Goal: Information Seeking & Learning: Learn about a topic

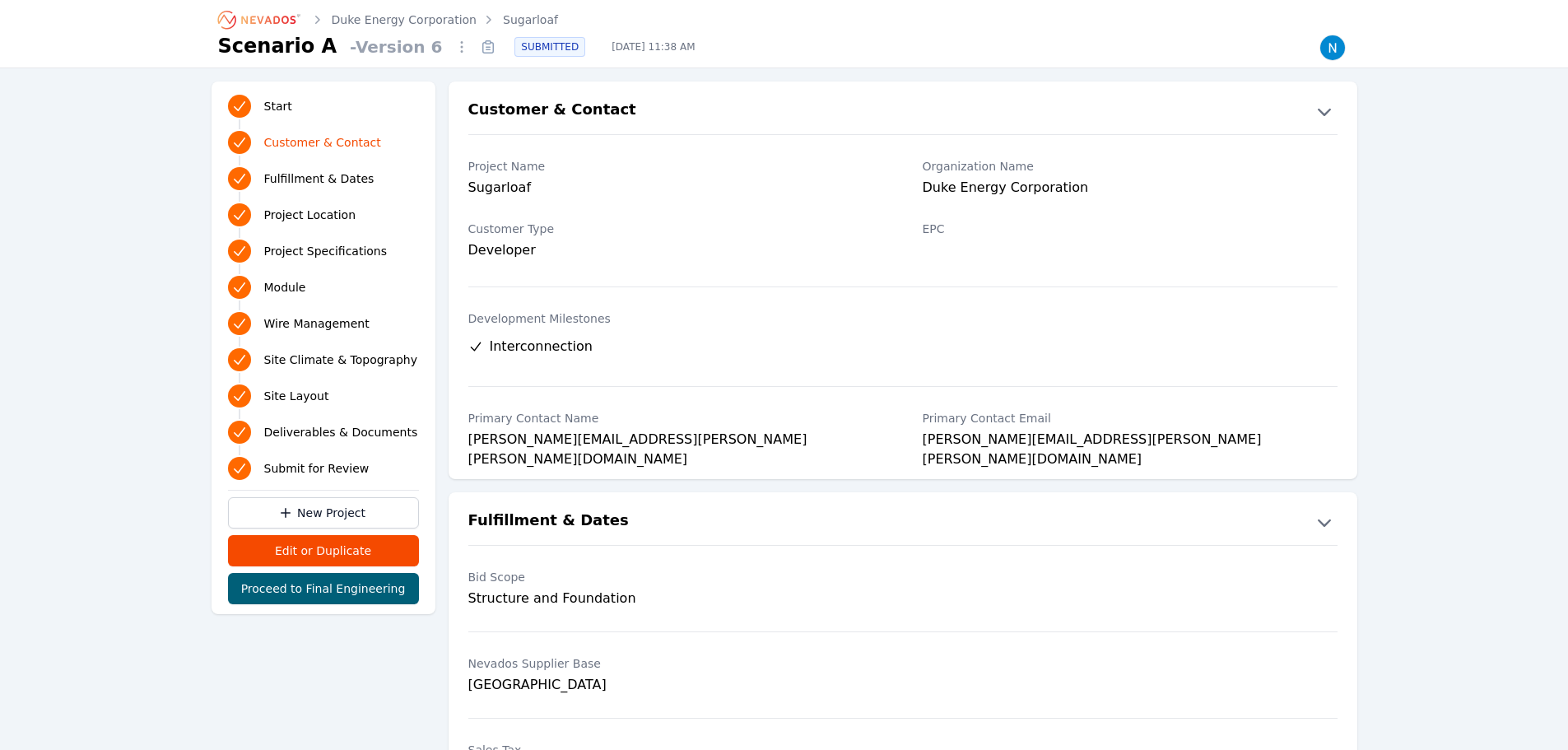
click at [503, 13] on link "Sugarloaf" at bounding box center [530, 19] width 55 height 16
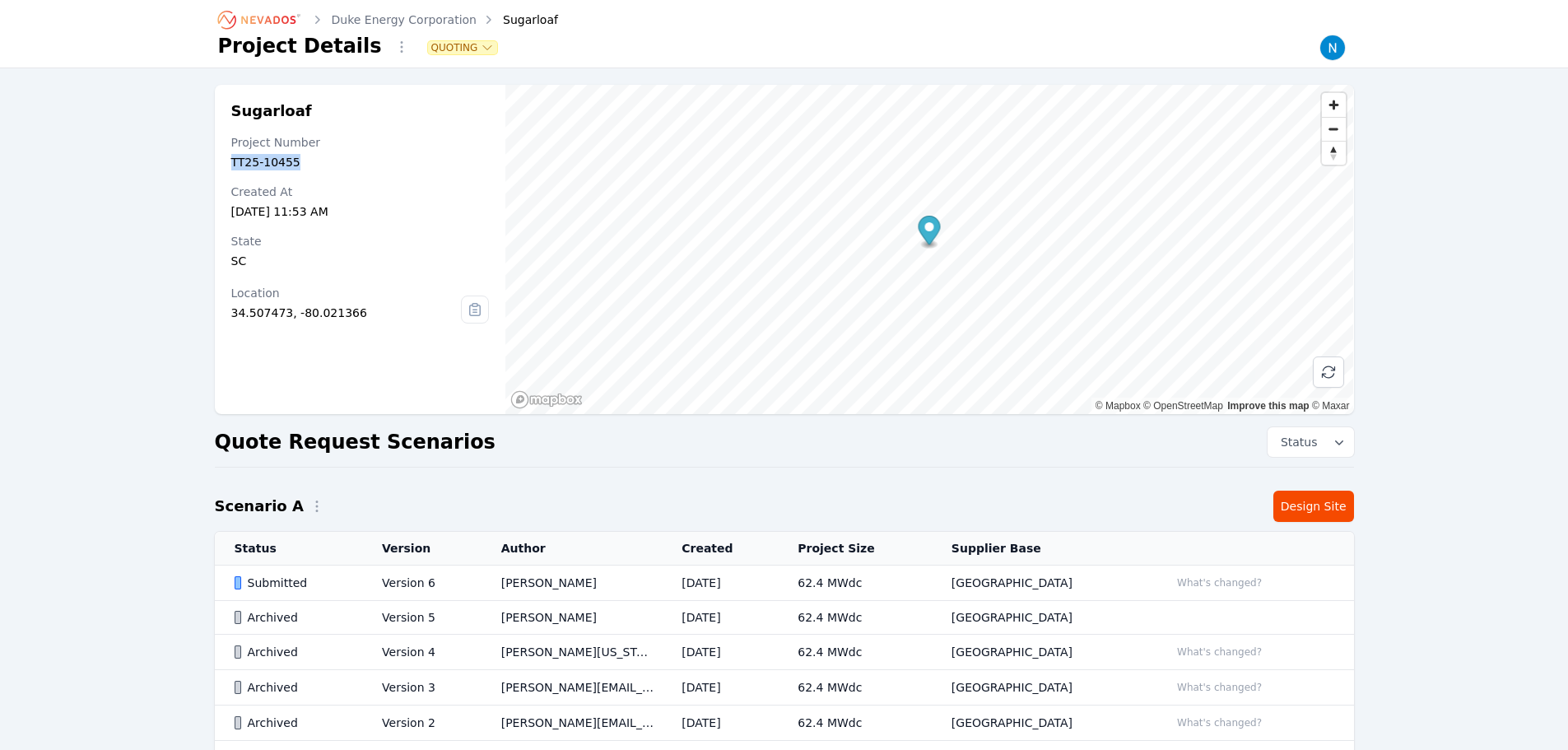
drag, startPoint x: 302, startPoint y: 164, endPoint x: 226, endPoint y: 163, distance: 76.0
click at [226, 163] on div "Sugarloaf Project Number TT25-10455 Created At [DATE] 11:53 AM State [US_STATE]…" at bounding box center [360, 250] width 291 height 330
copy div "TT25-10455"
click at [420, 187] on div "Created At" at bounding box center [360, 191] width 258 height 16
drag, startPoint x: 294, startPoint y: 113, endPoint x: 230, endPoint y: 113, distance: 64.0
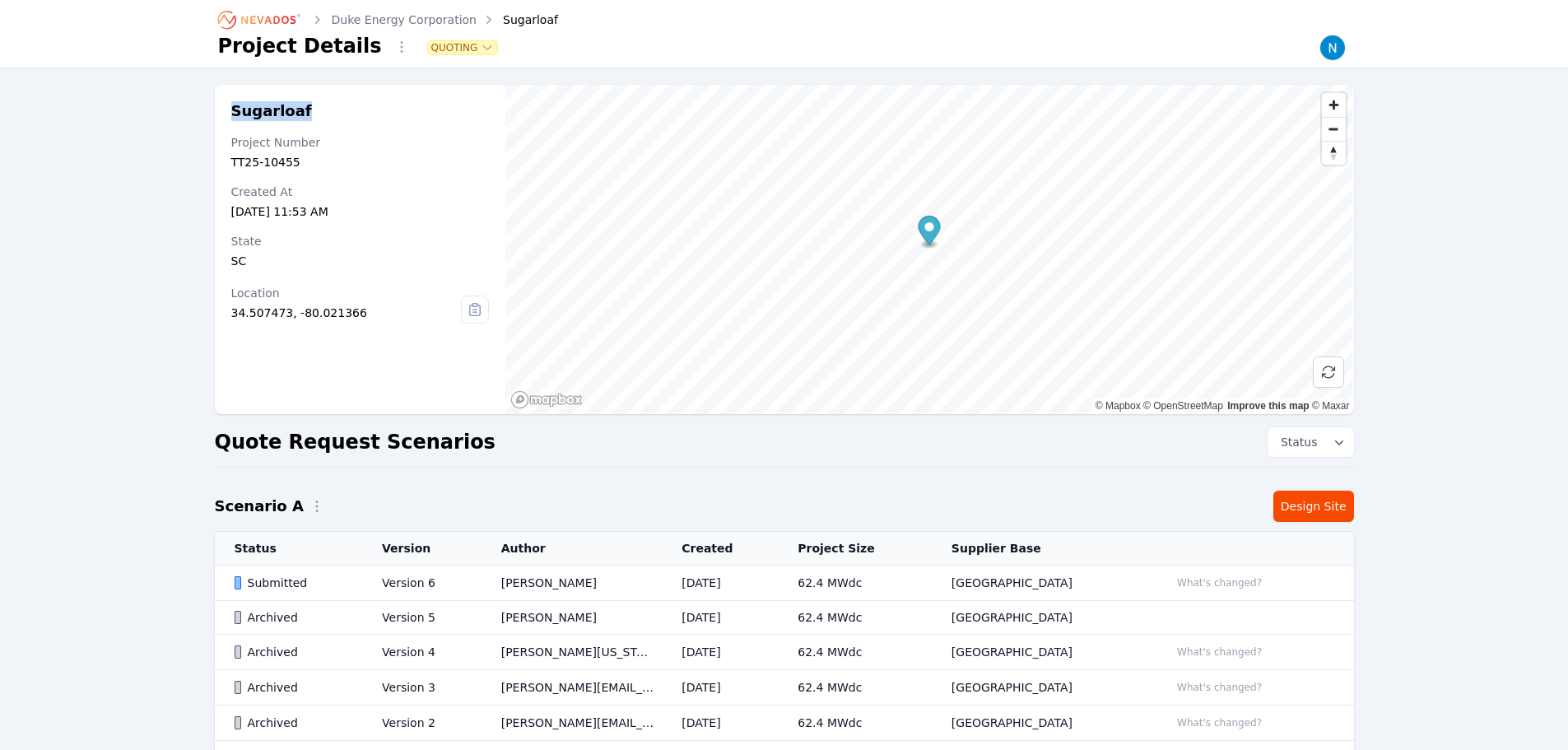
click at [231, 113] on h2 "Sugarloaf" at bounding box center [360, 111] width 258 height 19
copy h2 "Sugarloaf"
drag, startPoint x: 309, startPoint y: 166, endPoint x: 227, endPoint y: 165, distance: 82.0
click at [227, 165] on div "Sugarloaf Project Number TT25-10455 Created At [DATE] 11:53 AM State [US_STATE]…" at bounding box center [360, 250] width 291 height 330
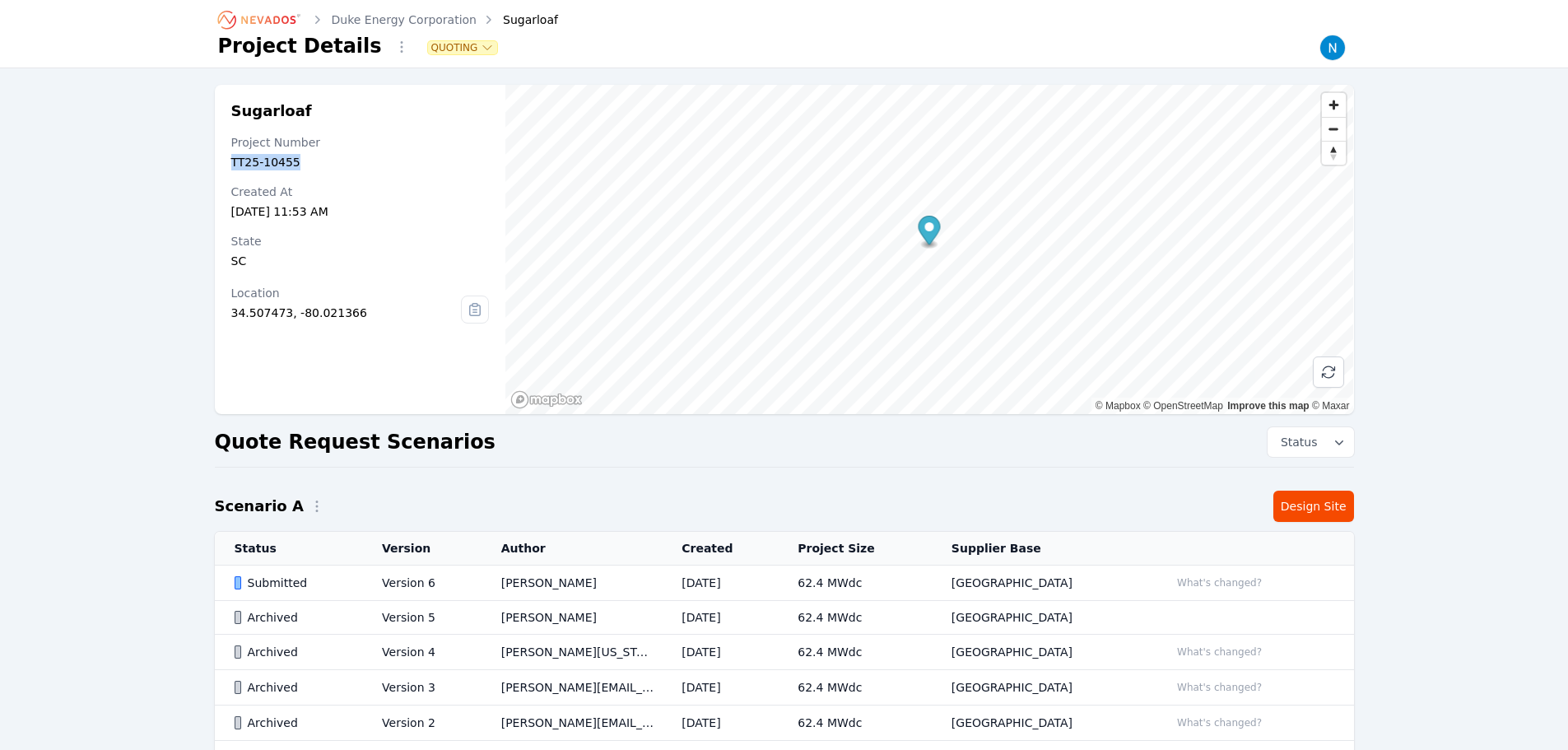
copy div "TT25-10455"
click at [442, 21] on link "Duke Energy Corporation" at bounding box center [404, 19] width 146 height 16
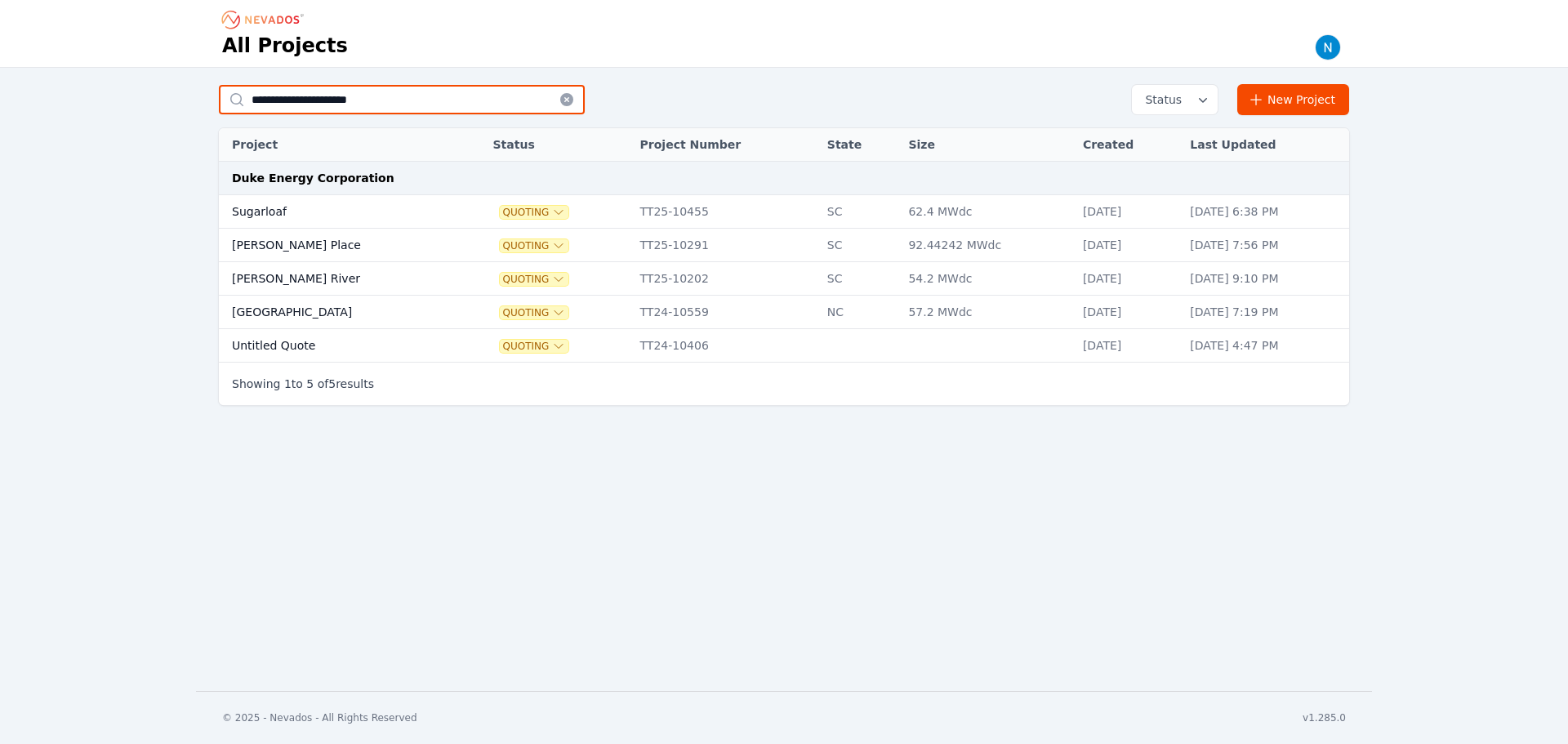
drag, startPoint x: 390, startPoint y: 99, endPoint x: 253, endPoint y: 106, distance: 137.2
click at [253, 106] on input "**********" at bounding box center [402, 99] width 366 height 30
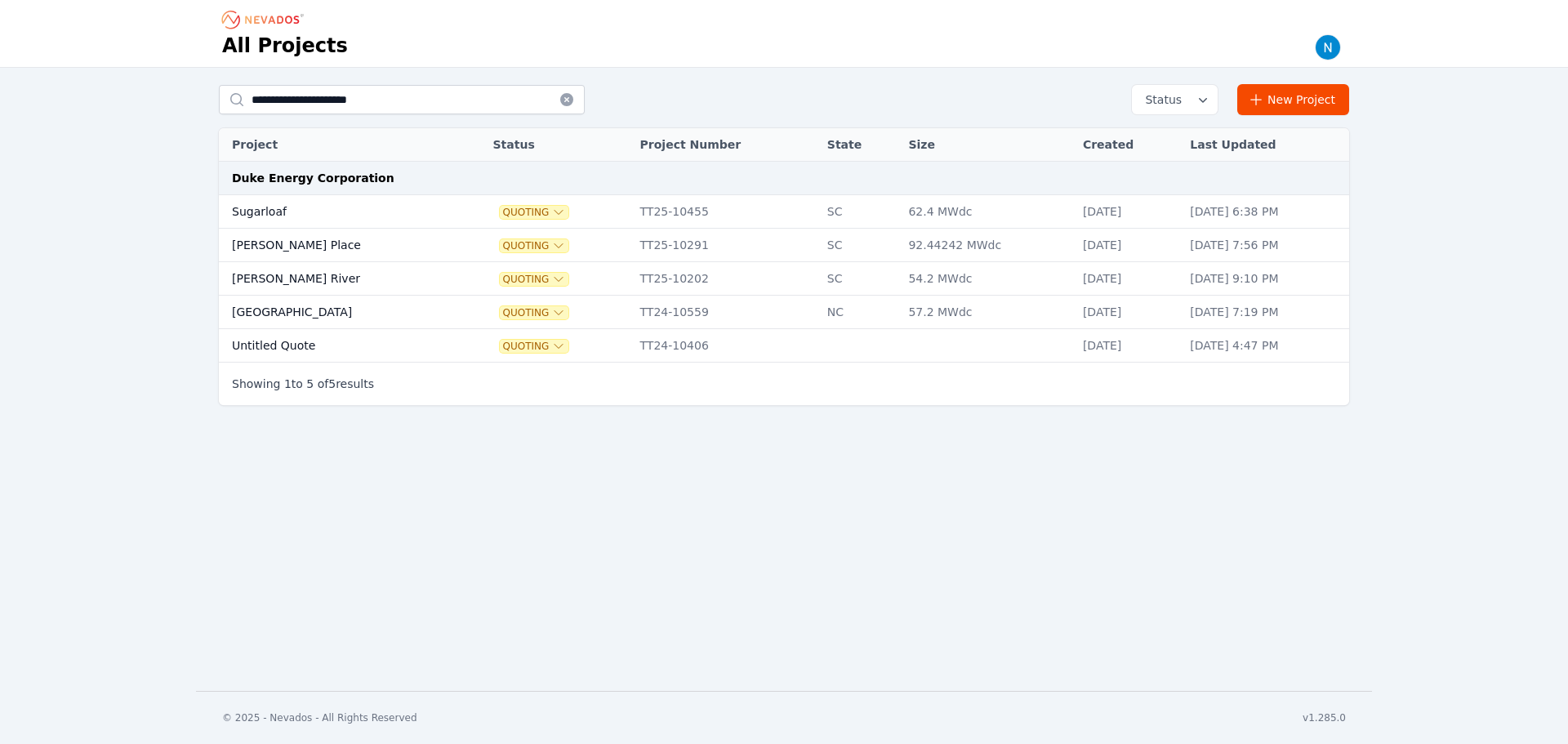
click at [306, 210] on td "Sugarloaf" at bounding box center [338, 211] width 240 height 33
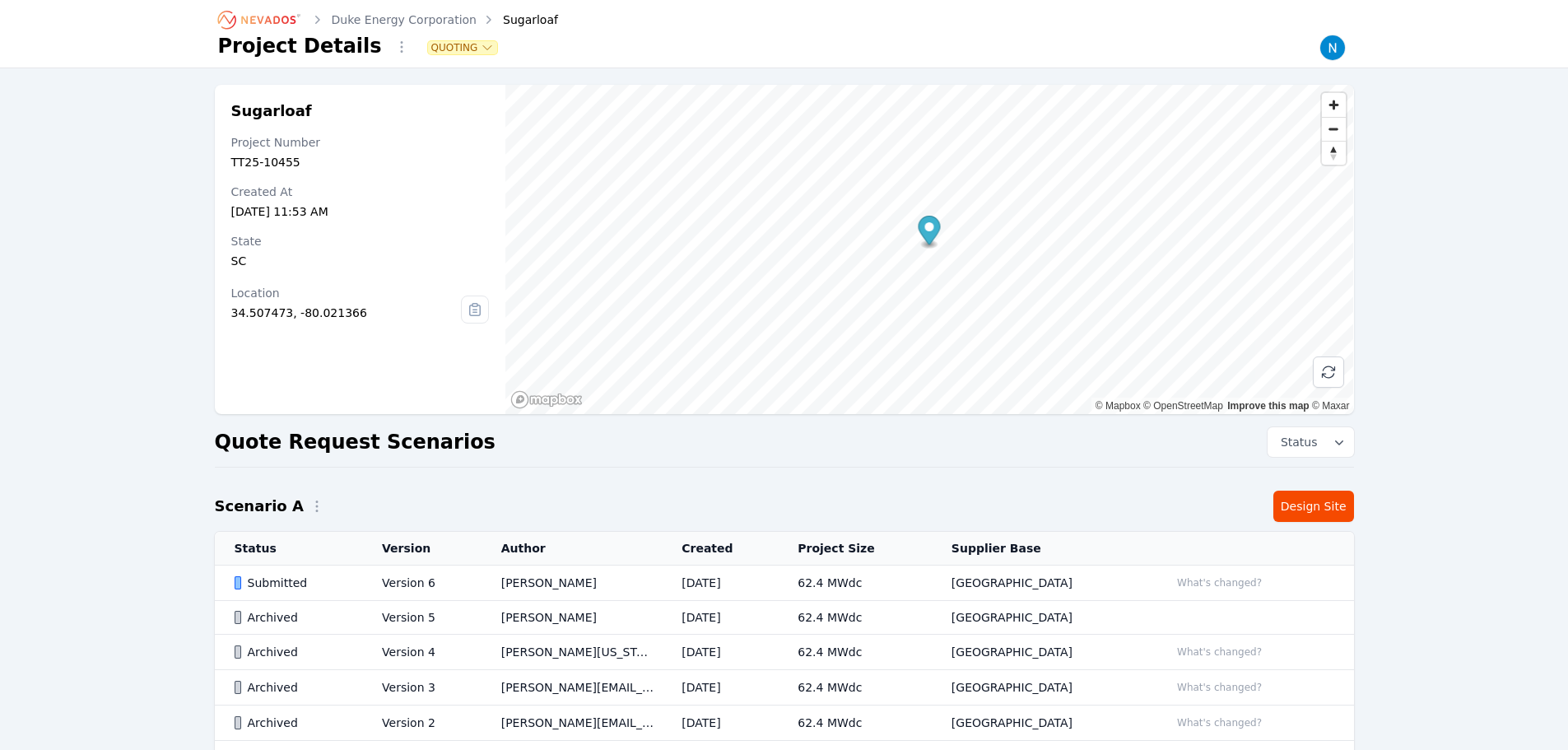
click at [330, 581] on div "Submitted" at bounding box center [294, 582] width 120 height 16
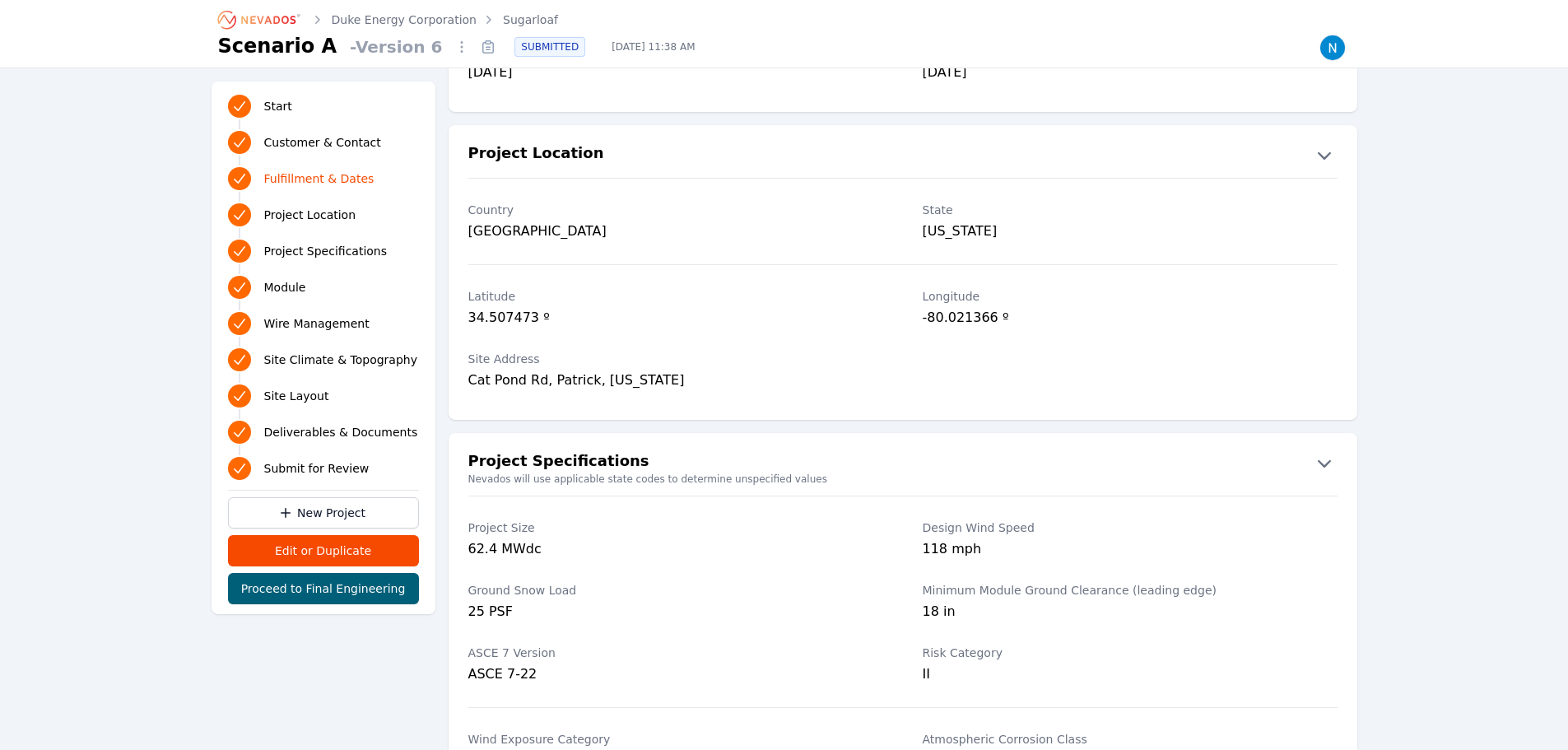
scroll to position [823, 0]
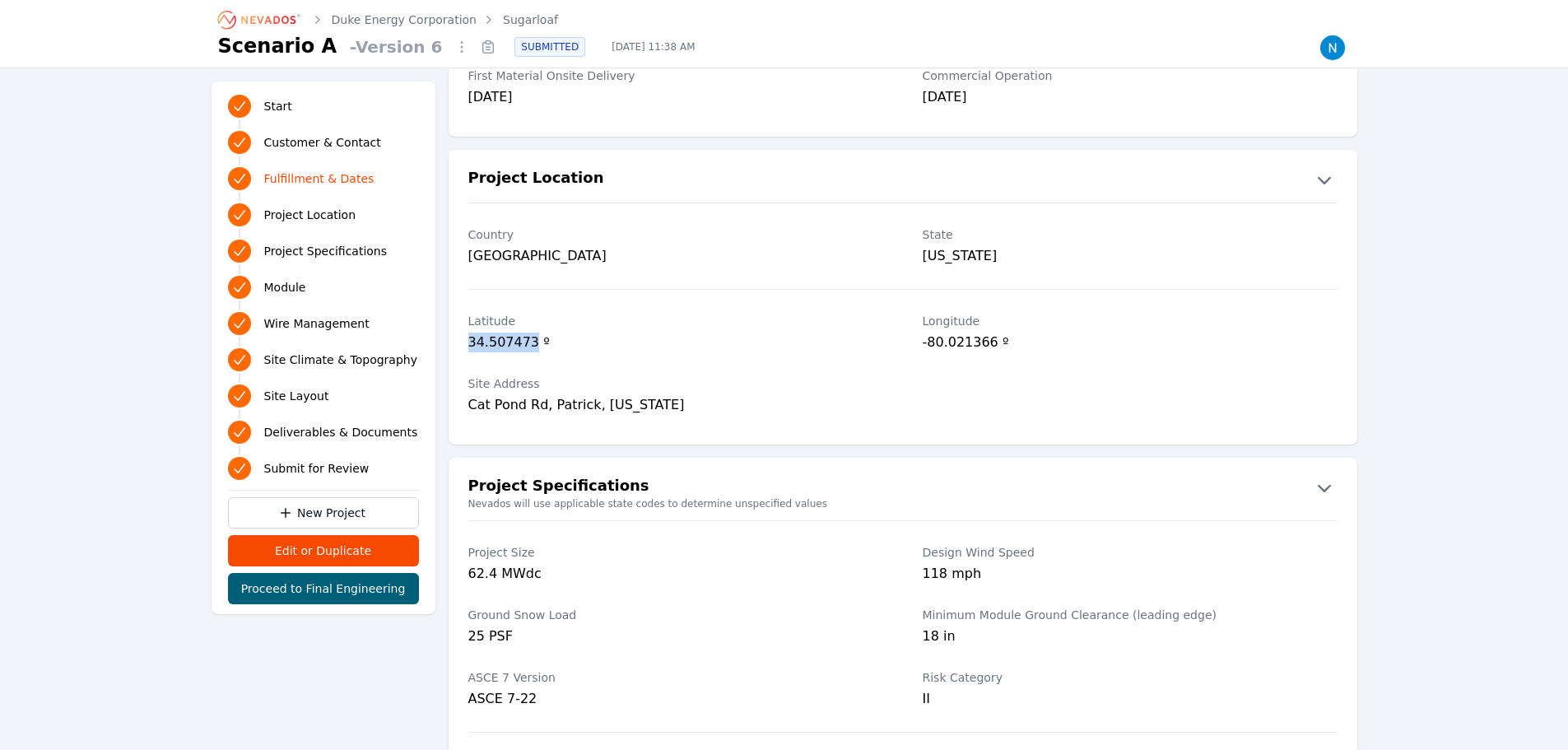
drag, startPoint x: 526, startPoint y: 347, endPoint x: 464, endPoint y: 351, distance: 62.1
click at [460, 352] on div "[GEOGRAPHIC_DATA] º" at bounding box center [902, 334] width 909 height 63
copy div "34.507473"
click at [744, 363] on div "Latitude 34.507473 º" at bounding box center [676, 334] width 414 height 63
drag, startPoint x: 988, startPoint y: 343, endPoint x: 913, endPoint y: 345, distance: 75.0
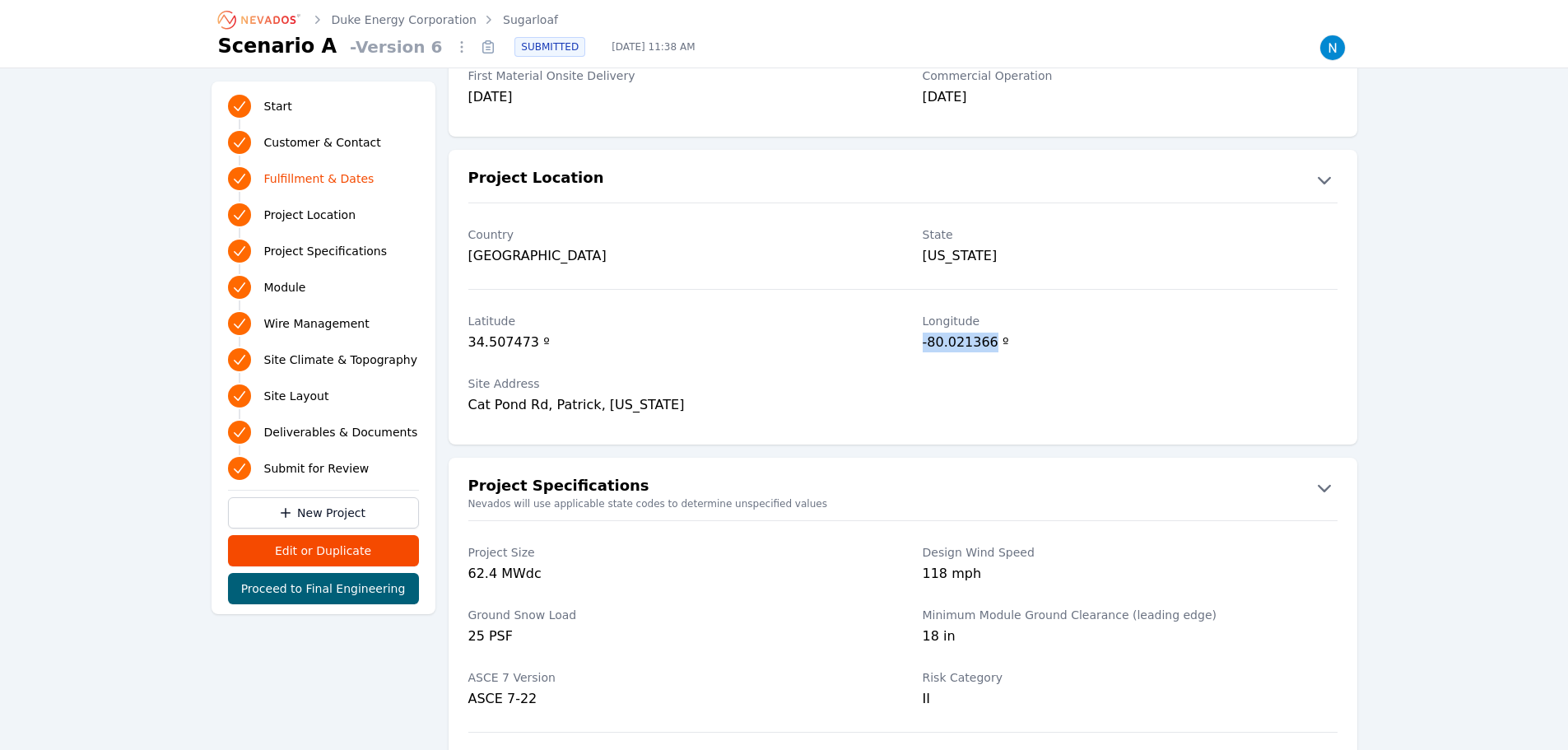
click at [913, 345] on div "[GEOGRAPHIC_DATA] º" at bounding box center [902, 334] width 909 height 63
copy div "-80.021366"
drag, startPoint x: 532, startPoint y: 343, endPoint x: 465, endPoint y: 343, distance: 67.0
click at [465, 343] on div "[GEOGRAPHIC_DATA] º" at bounding box center [902, 334] width 909 height 63
copy div "34.507473"
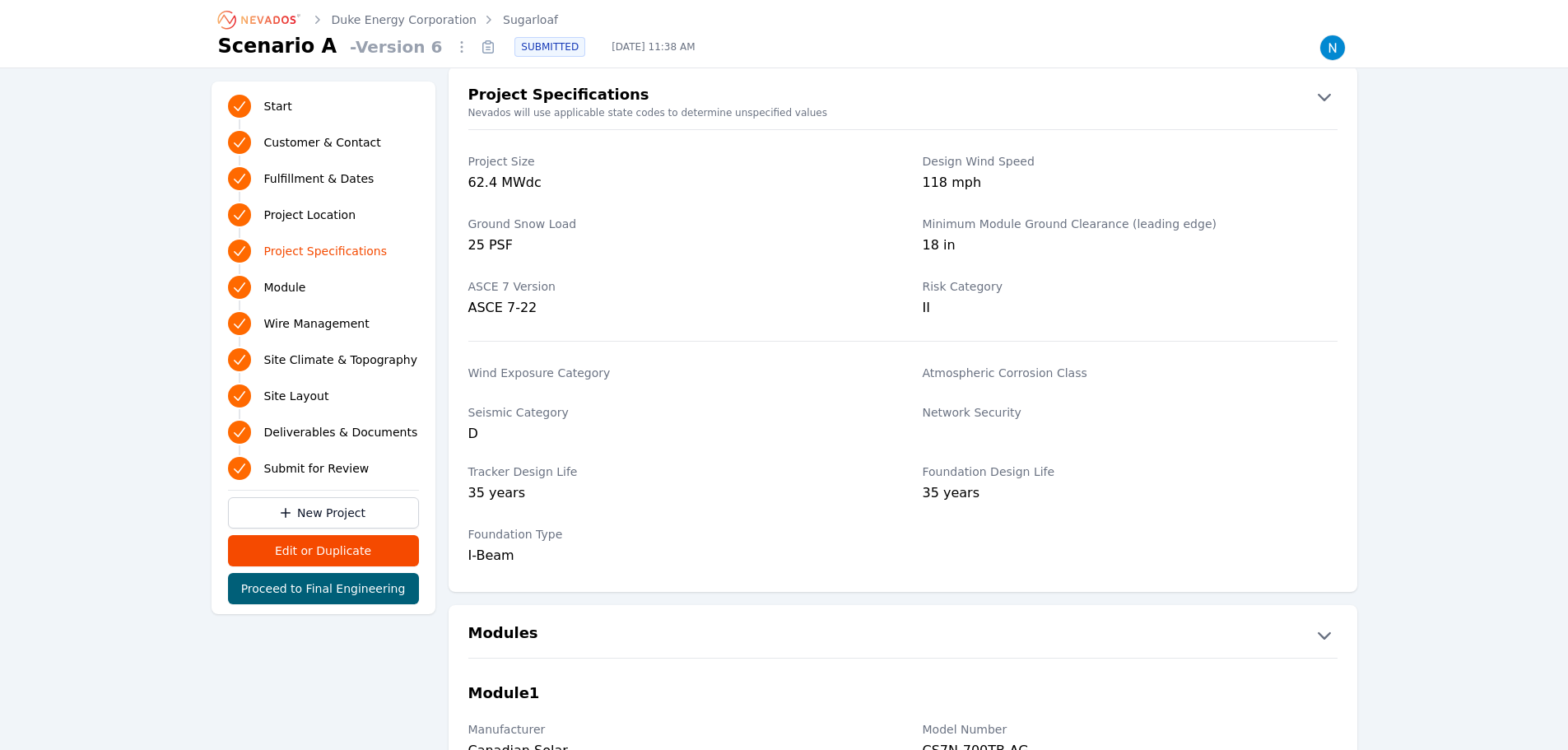
scroll to position [1235, 0]
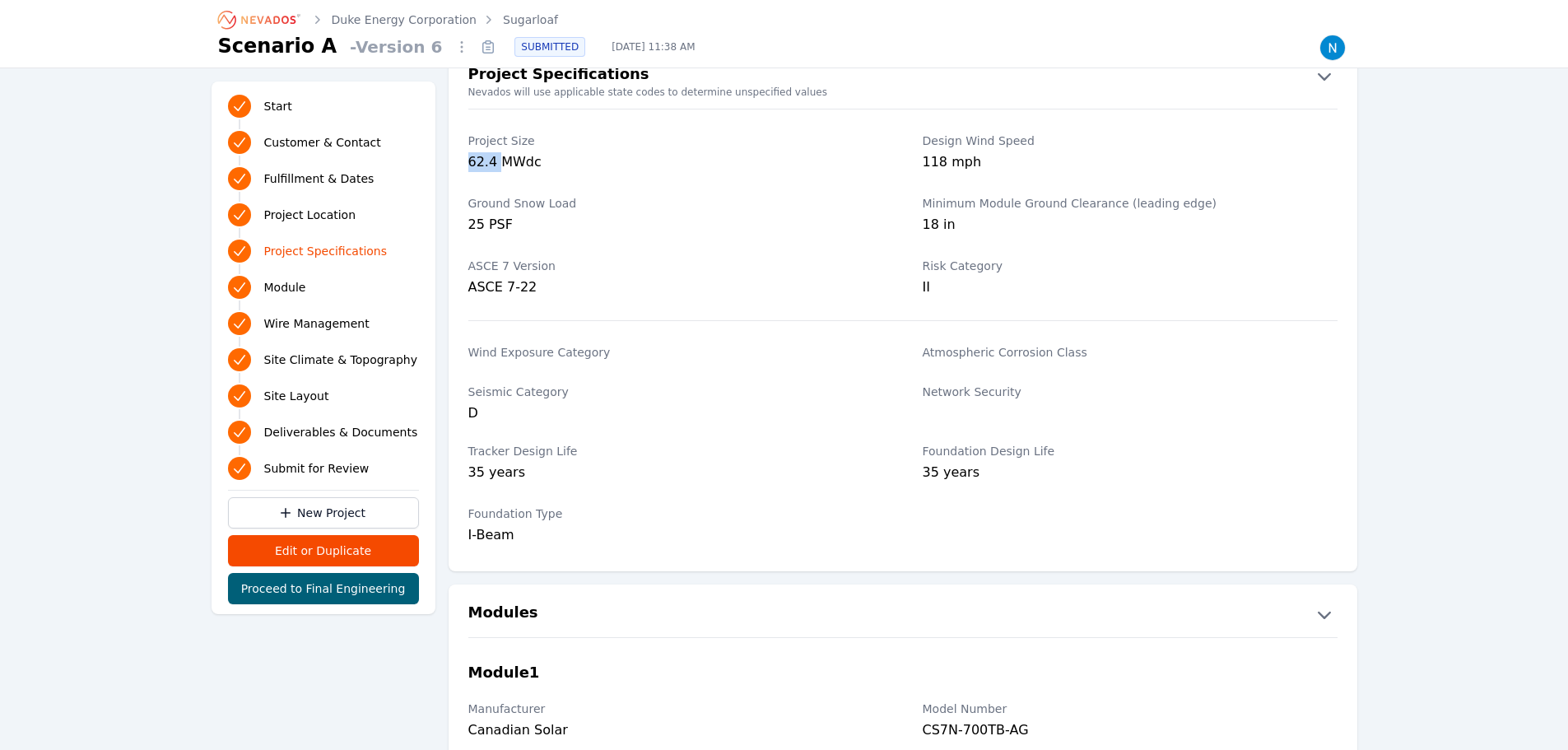
drag, startPoint x: 495, startPoint y: 166, endPoint x: 467, endPoint y: 166, distance: 28.0
click at [468, 166] on div "62.4 MWdc" at bounding box center [676, 164] width 414 height 23
copy div "62.4"
click at [877, 341] on div "Wind Exposure Category" at bounding box center [676, 354] width 414 height 40
click at [742, 263] on label "ASCE 7 Version" at bounding box center [676, 265] width 414 height 16
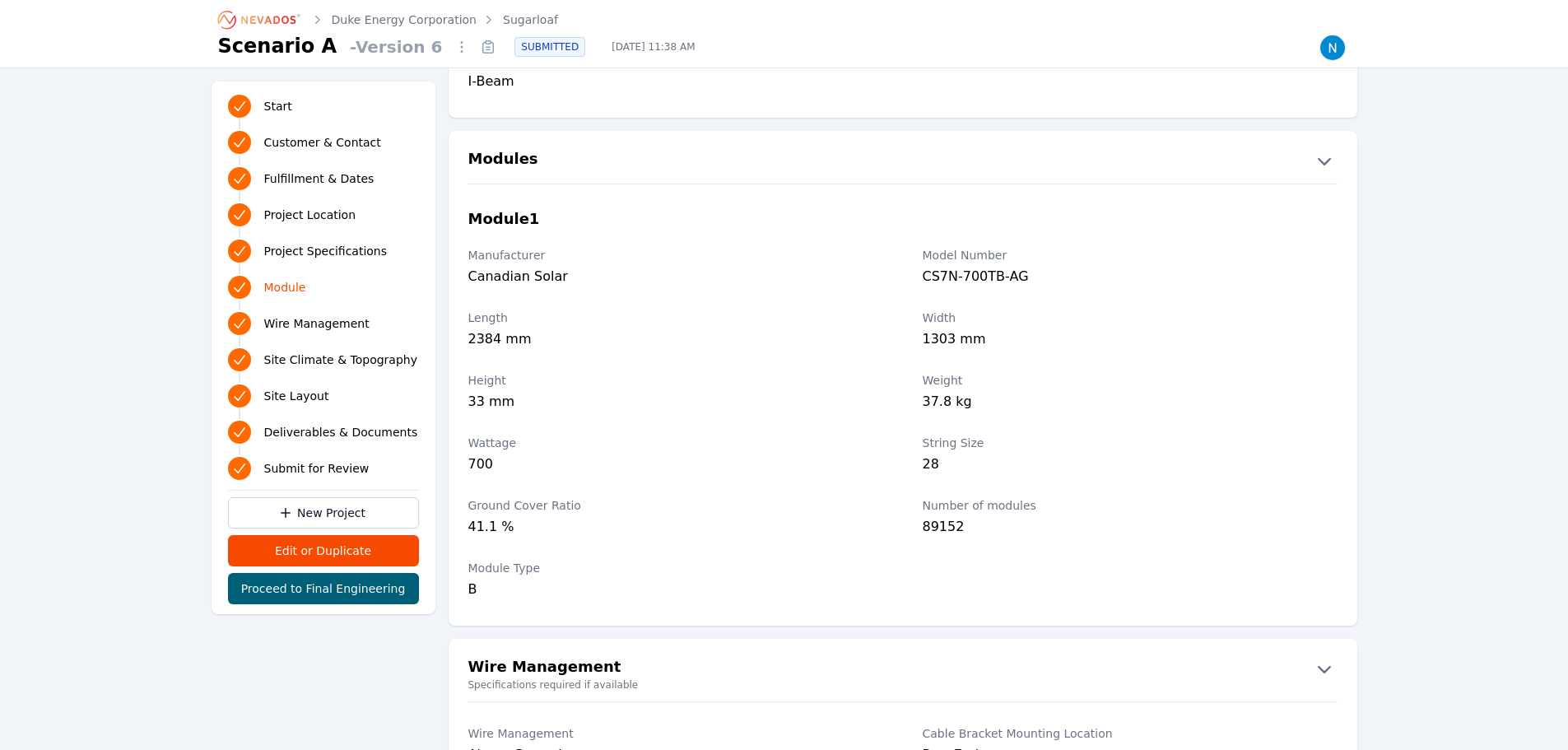
scroll to position [1728, 0]
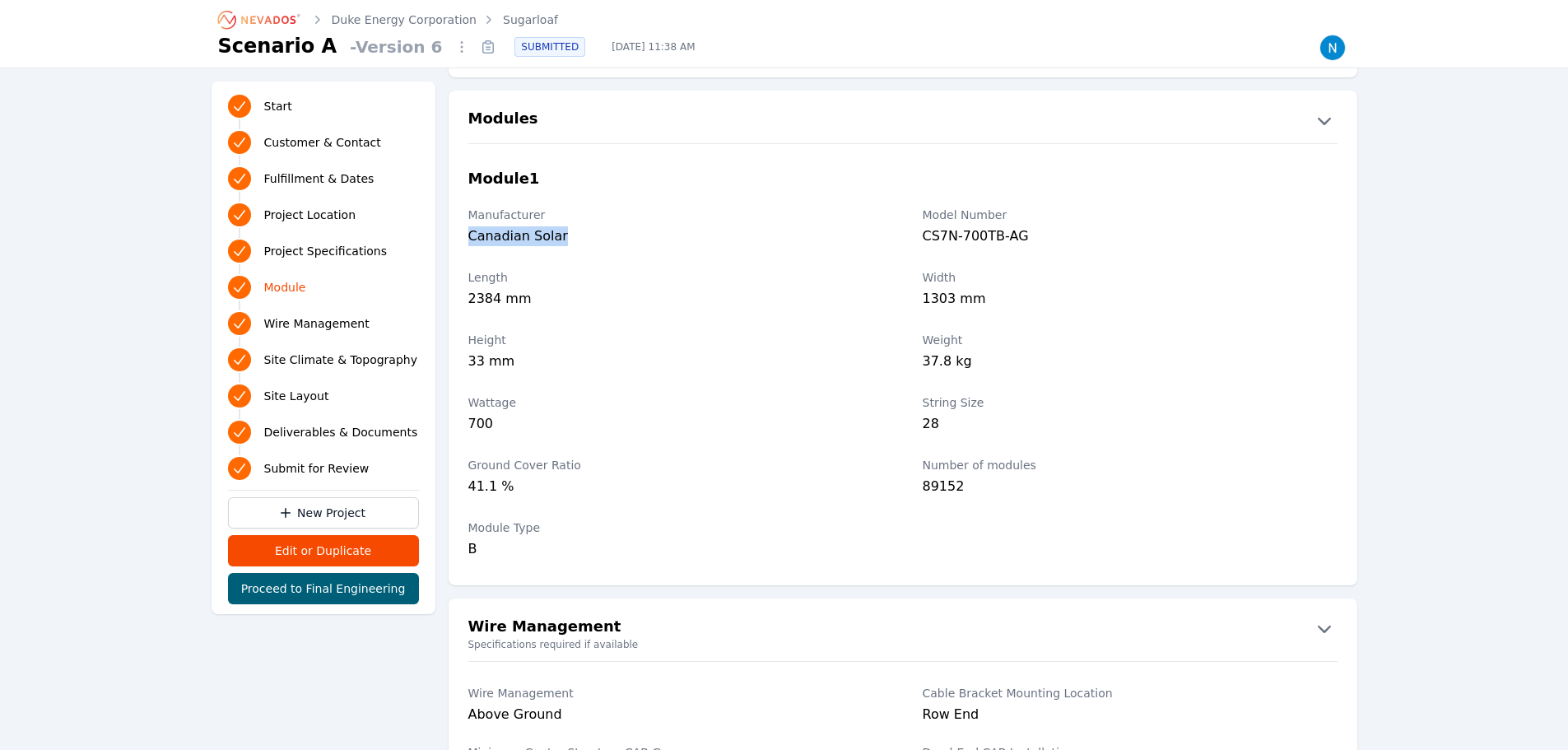
drag, startPoint x: 561, startPoint y: 239, endPoint x: 453, endPoint y: 240, distance: 108.0
click at [453, 240] on div "Manufacturer Canadian Solar Model Number CS7N-700TB-AG" at bounding box center [902, 228] width 909 height 63
copy div "Canadian Solar"
drag, startPoint x: 1046, startPoint y: 242, endPoint x: 922, endPoint y: 244, distance: 124.0
click at [923, 244] on div "CS7N-700TB-AG" at bounding box center [1129, 238] width 414 height 23
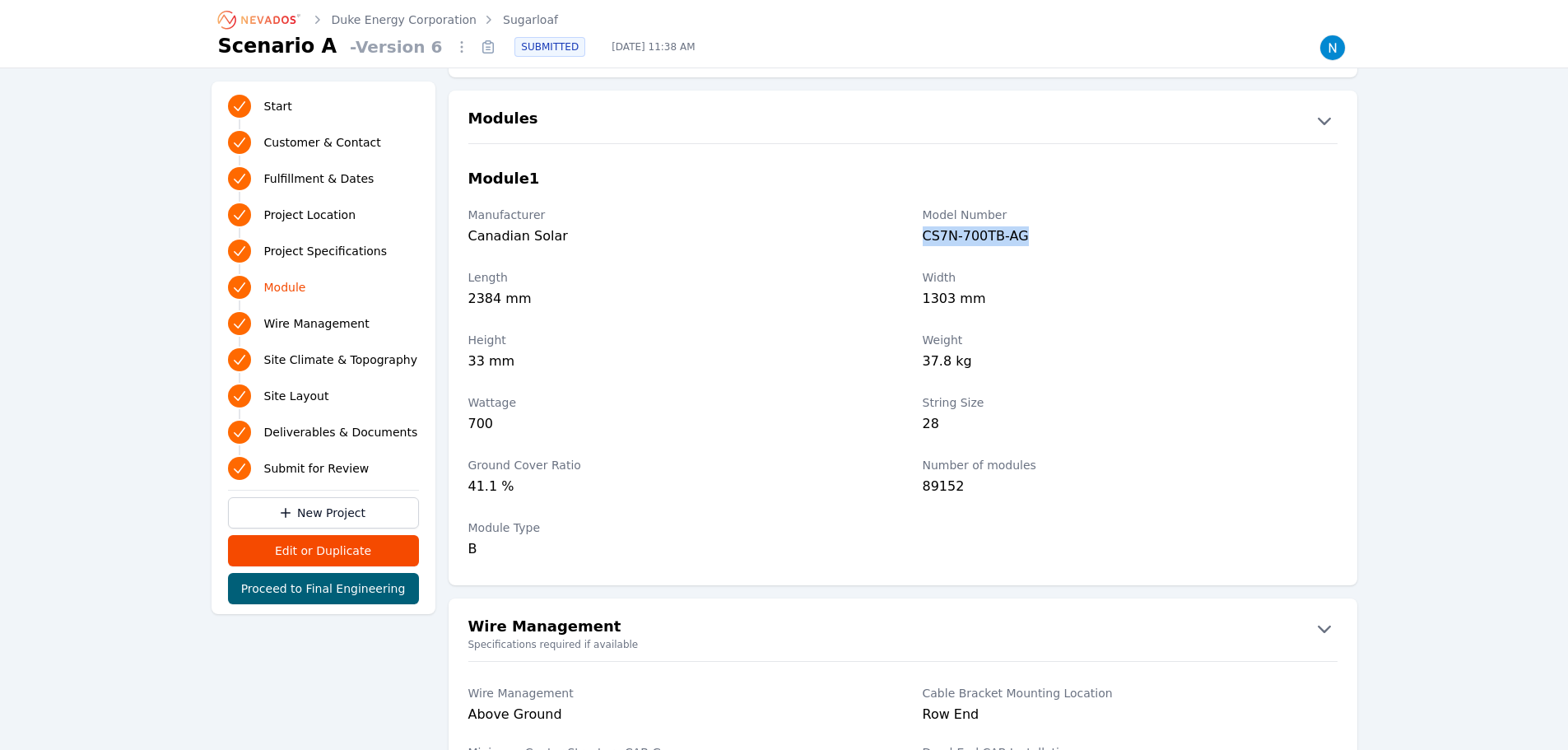
copy div "CS7N-700TB-AG"
click at [450, 351] on div "Height 33 mm Weight 37.8 kg" at bounding box center [902, 353] width 909 height 63
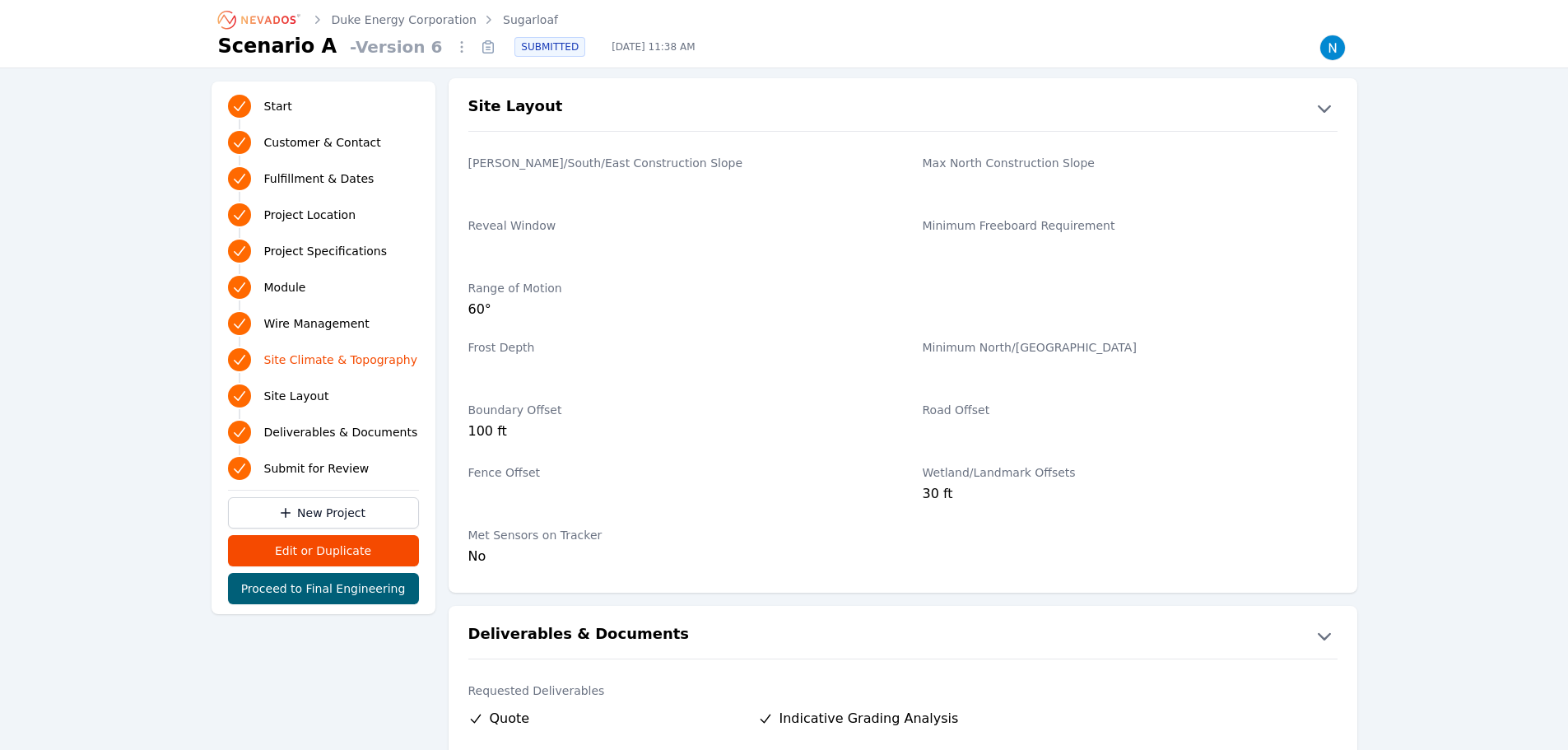
scroll to position [2799, 0]
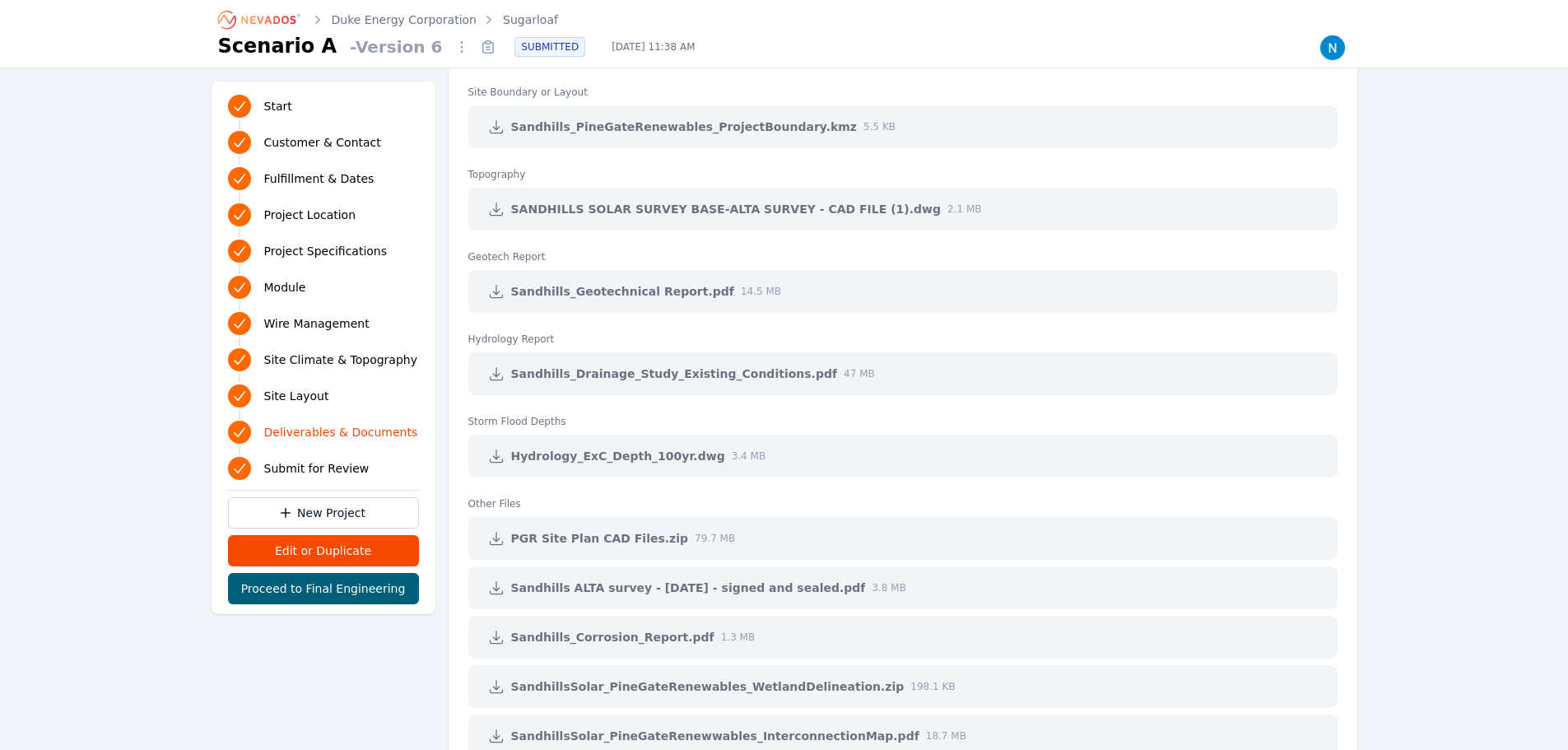
scroll to position [3458, 0]
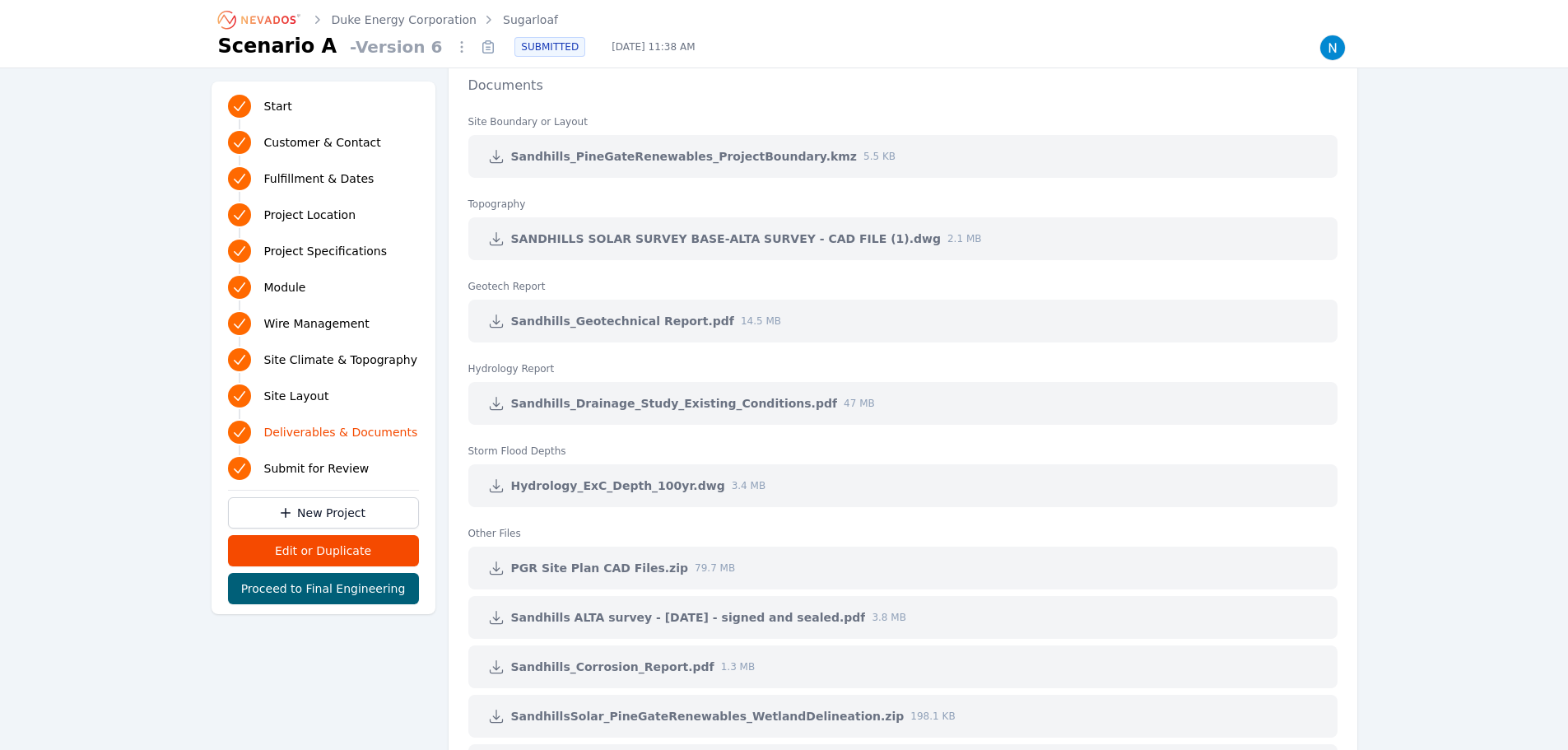
click at [498, 160] on icon at bounding box center [495, 156] width 16 height 16
click at [495, 237] on icon at bounding box center [495, 239] width 13 height 13
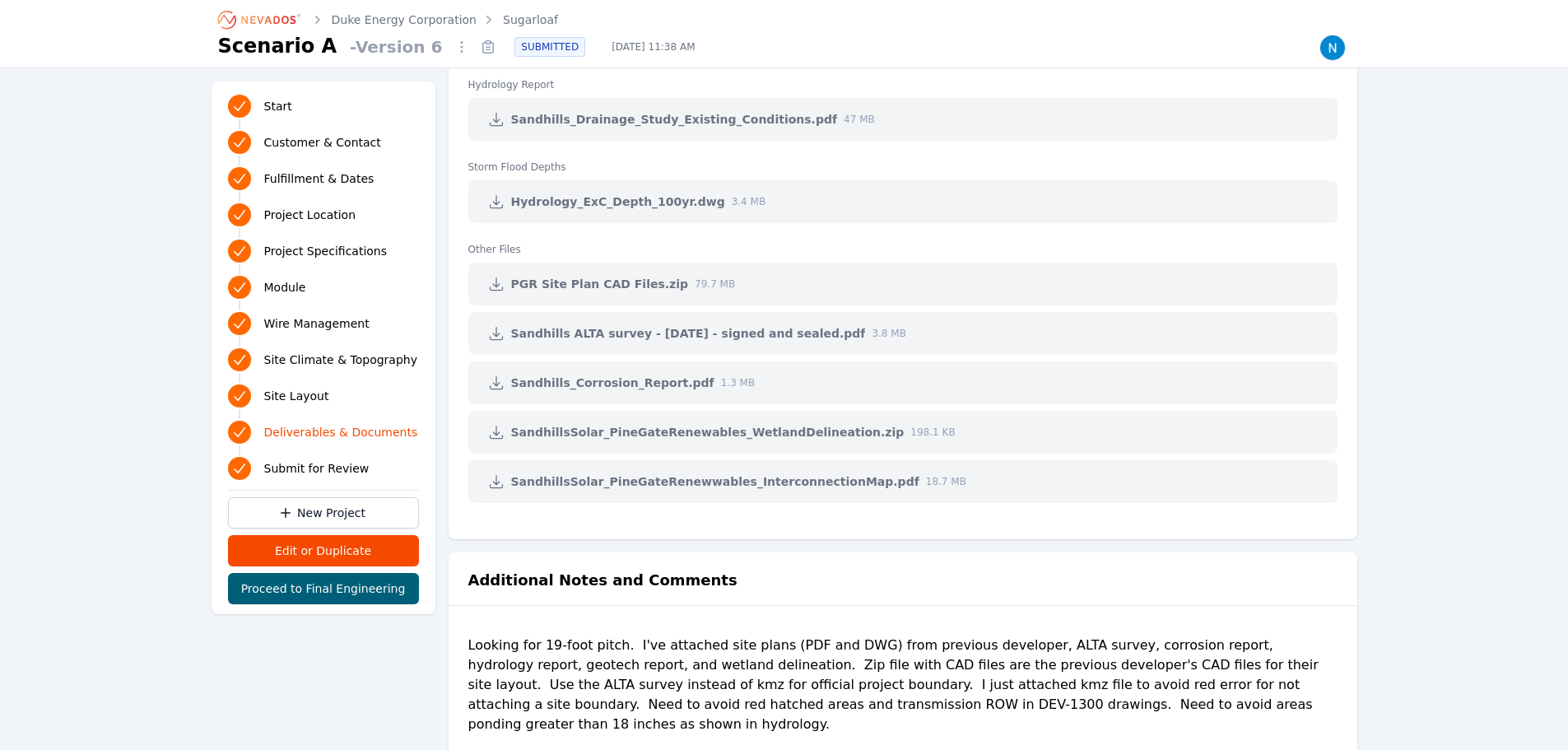
scroll to position [3788, 0]
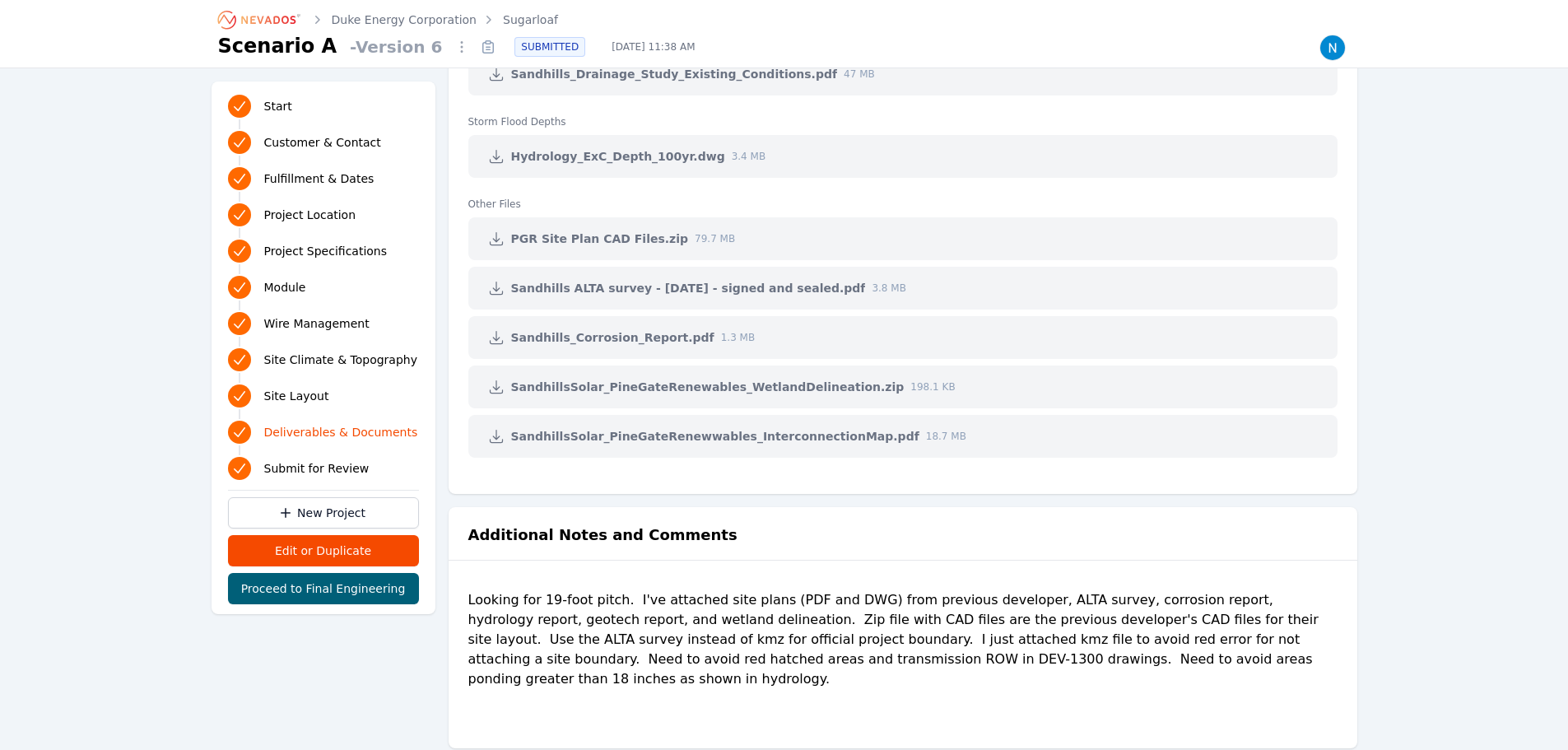
click at [496, 240] on icon at bounding box center [495, 239] width 13 height 13
click at [409, 75] on div "Start Customer & Contact Fulfillment & Dates Project Location Project Specifica…" at bounding box center [324, 348] width 237 height 546
click at [503, 19] on link "Sugarloaf" at bounding box center [530, 19] width 55 height 16
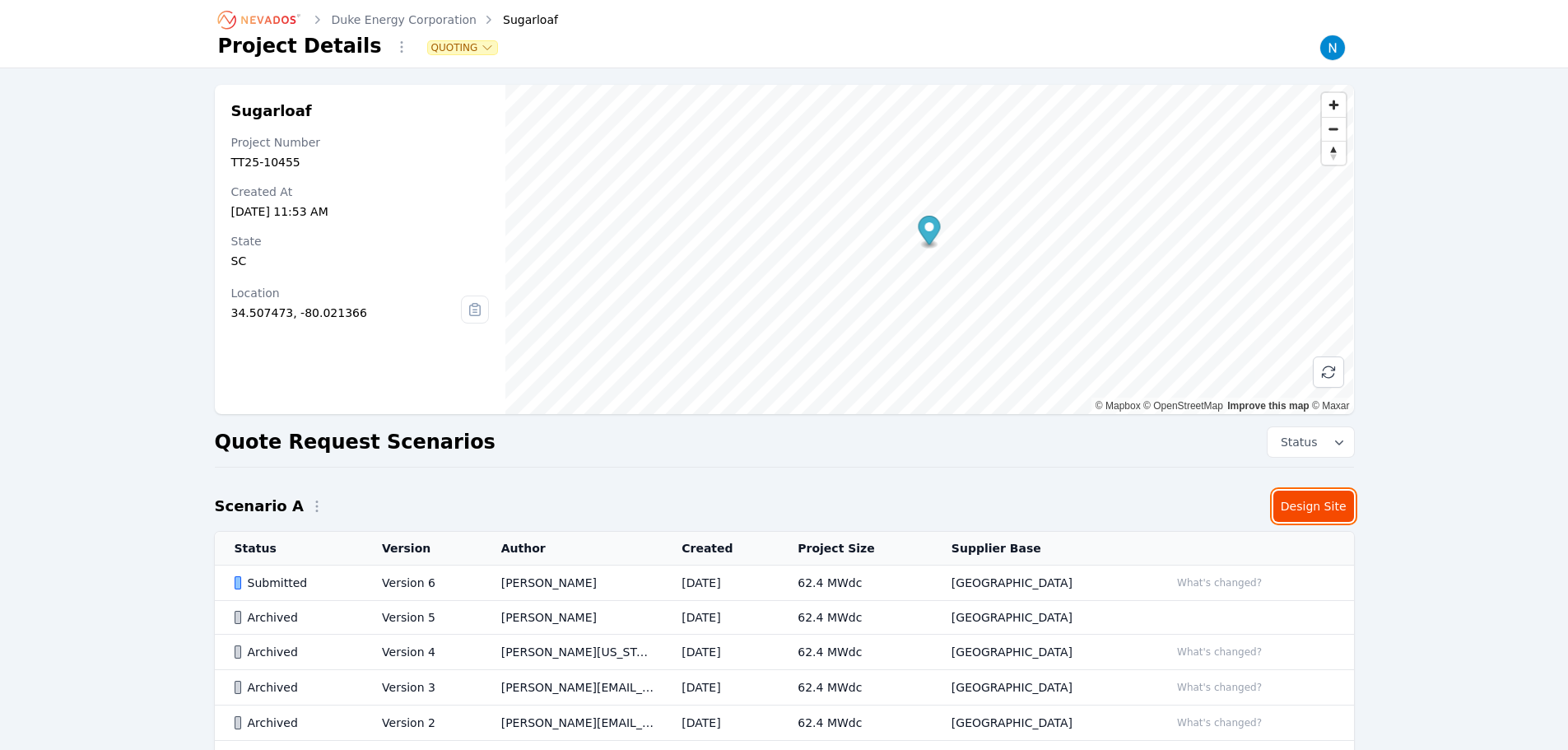
click at [1313, 500] on link "Design Site" at bounding box center [1314, 506] width 81 height 31
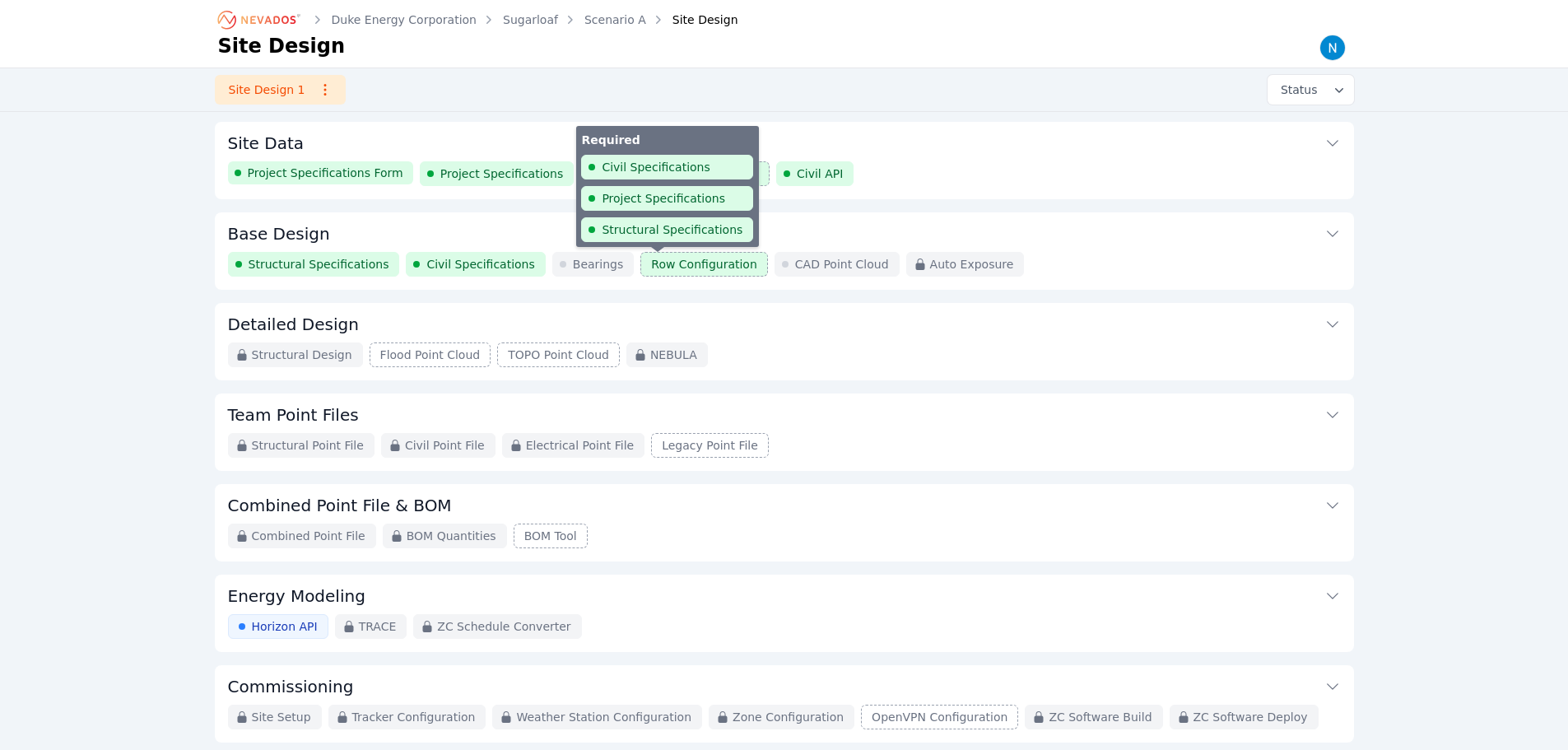
click at [651, 267] on span "Row Configuration" at bounding box center [704, 264] width 106 height 16
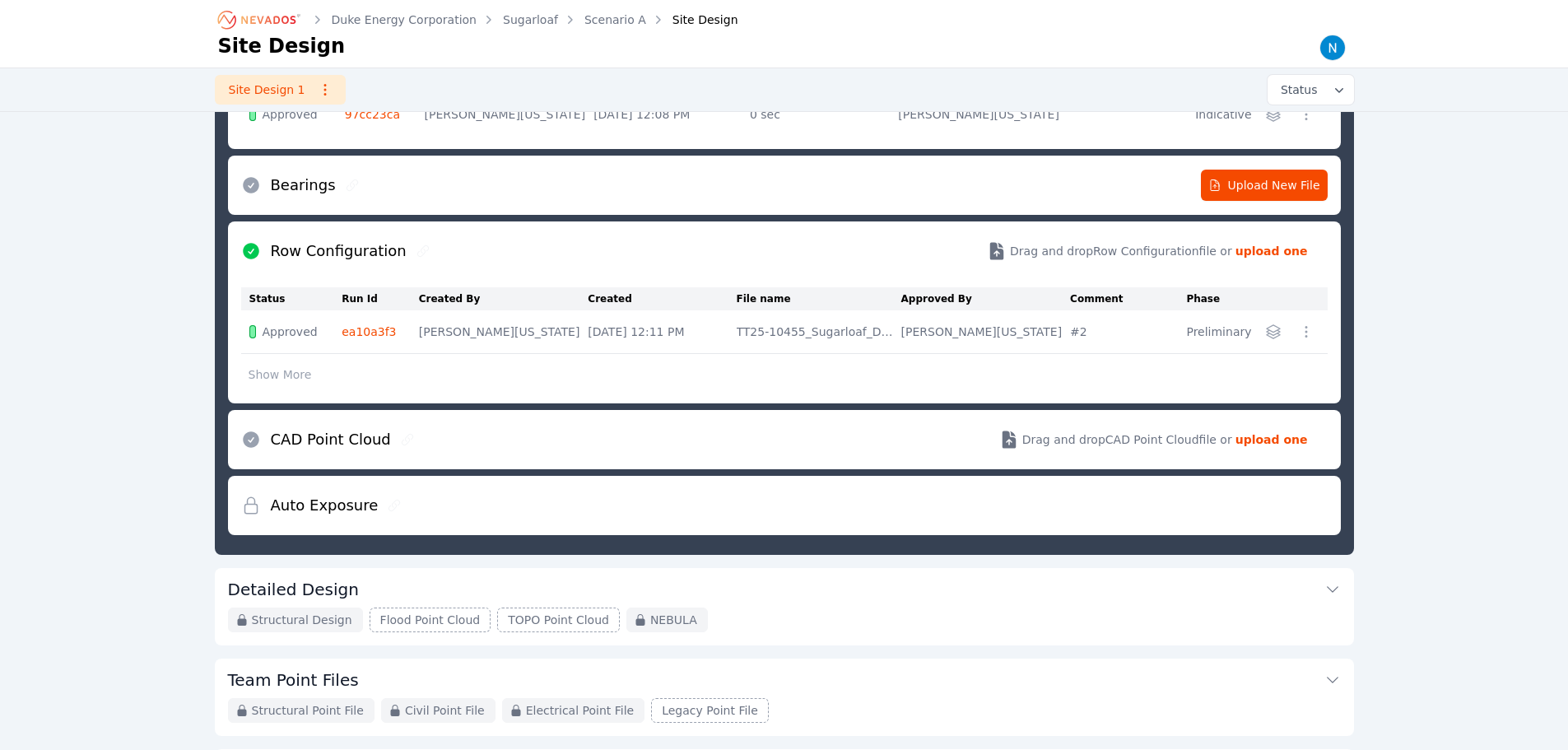
scroll to position [500, 0]
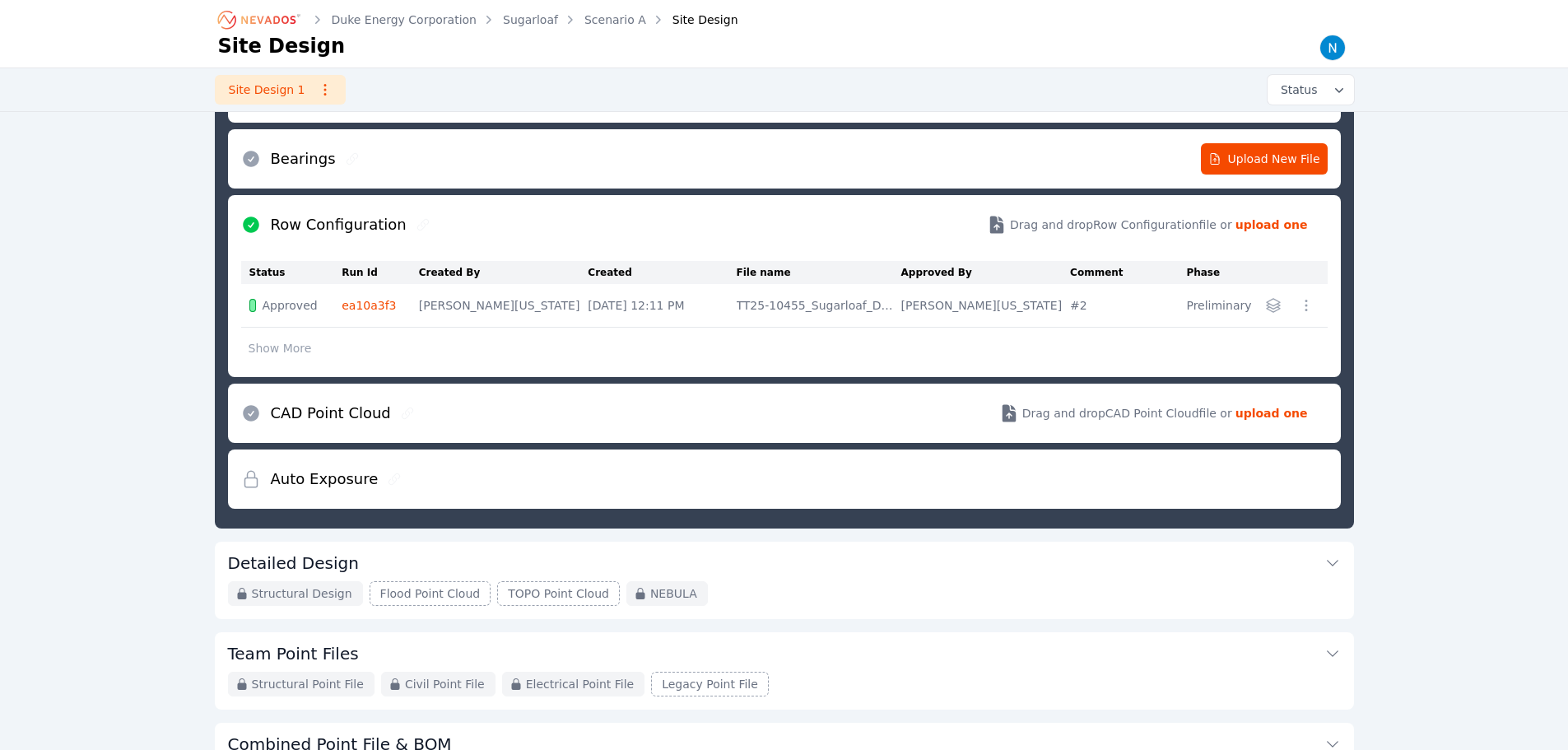
click at [1281, 308] on icon "button" at bounding box center [1273, 305] width 16 height 16
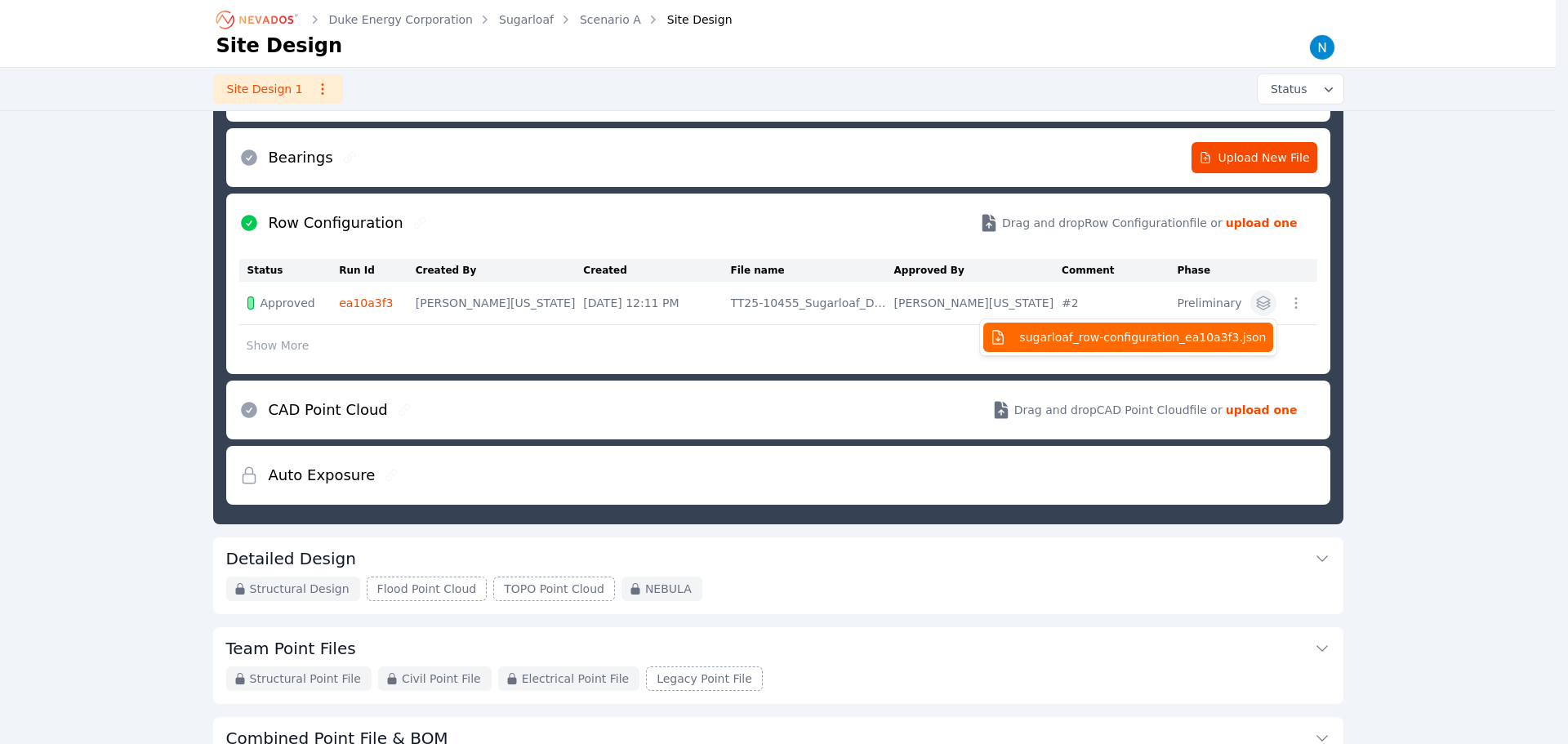
click at [1175, 338] on span "sugarloaf_row-configuration_ea10a3f3.json" at bounding box center [1143, 337] width 247 height 16
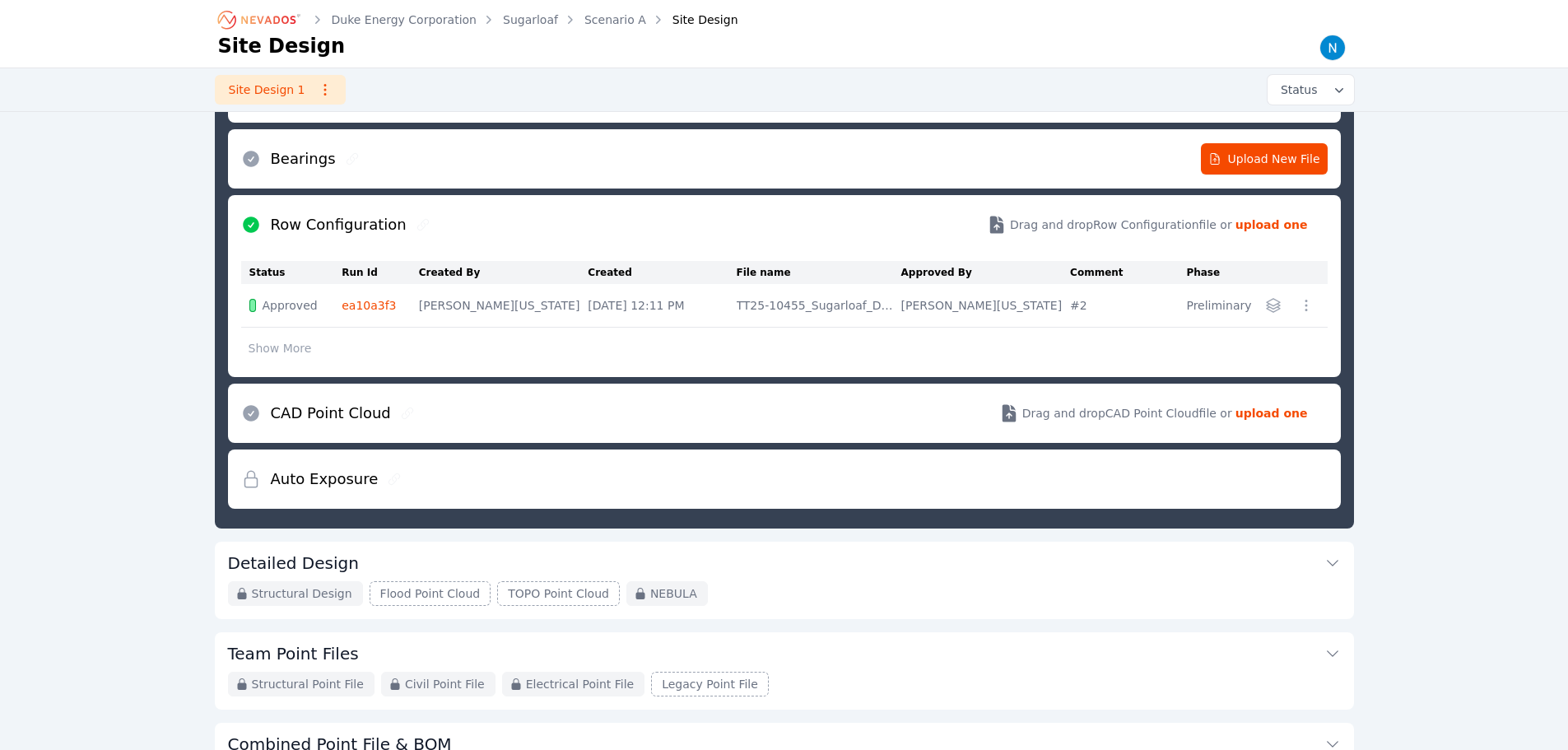
scroll to position [89, 0]
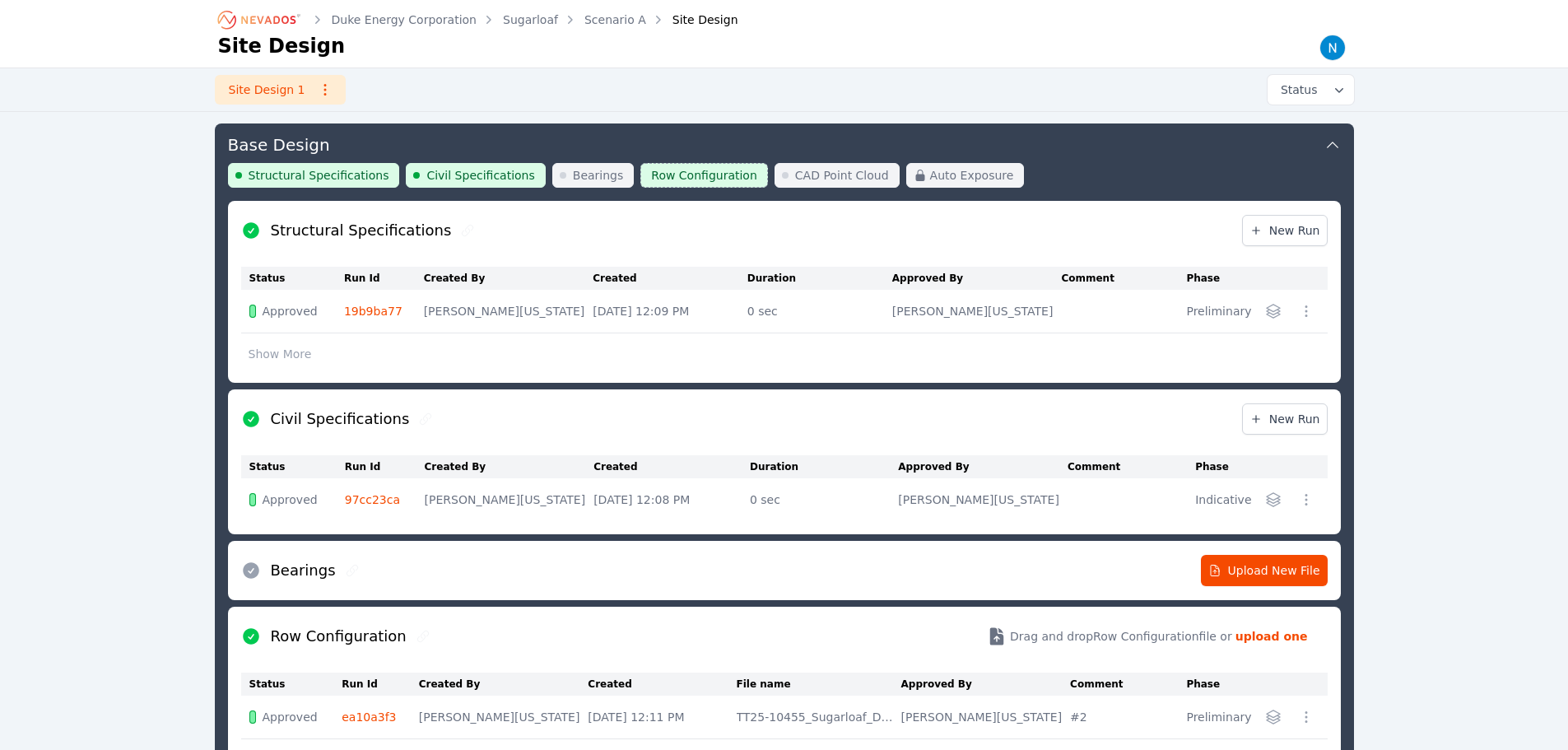
drag, startPoint x: 1480, startPoint y: 146, endPoint x: 1458, endPoint y: 163, distance: 27.8
click at [1480, 146] on div "Duke Energy Corporation Sugarloaf Scenario A Site Design Site Design Site Desig…" at bounding box center [784, 658] width 1568 height 1495
click at [517, 19] on link "Sugarloaf" at bounding box center [530, 19] width 55 height 16
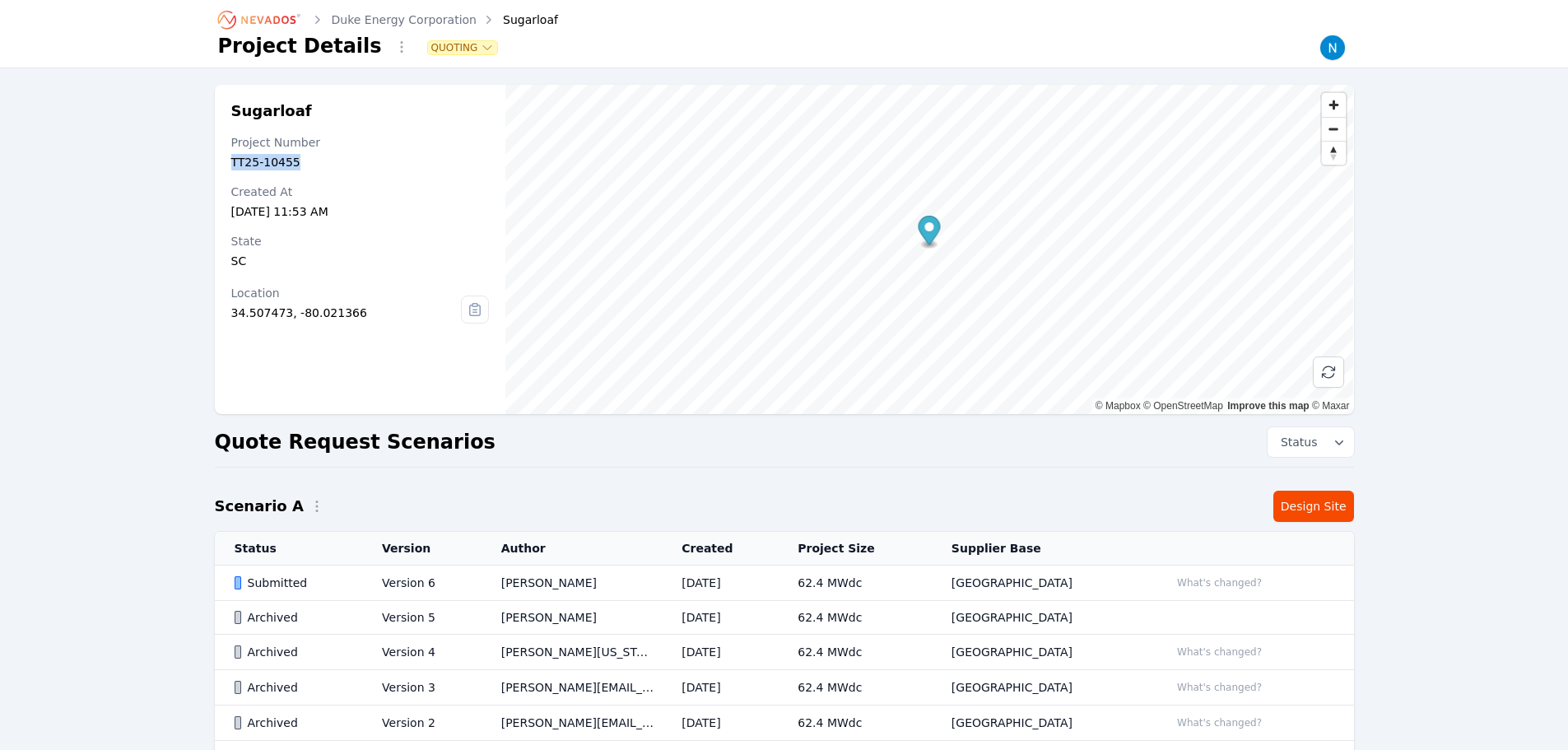
drag, startPoint x: 279, startPoint y: 166, endPoint x: 223, endPoint y: 167, distance: 56.0
click at [223, 167] on div "Sugarloaf Project Number TT25-10455 Created At [DATE] 11:53 AM State [US_STATE]…" at bounding box center [360, 250] width 291 height 330
drag, startPoint x: 373, startPoint y: 150, endPoint x: 319, endPoint y: 138, distance: 55.3
click at [370, 150] on div "Project Number TT25-10455" at bounding box center [360, 152] width 258 height 37
drag, startPoint x: 308, startPoint y: 116, endPoint x: 226, endPoint y: 116, distance: 82.0
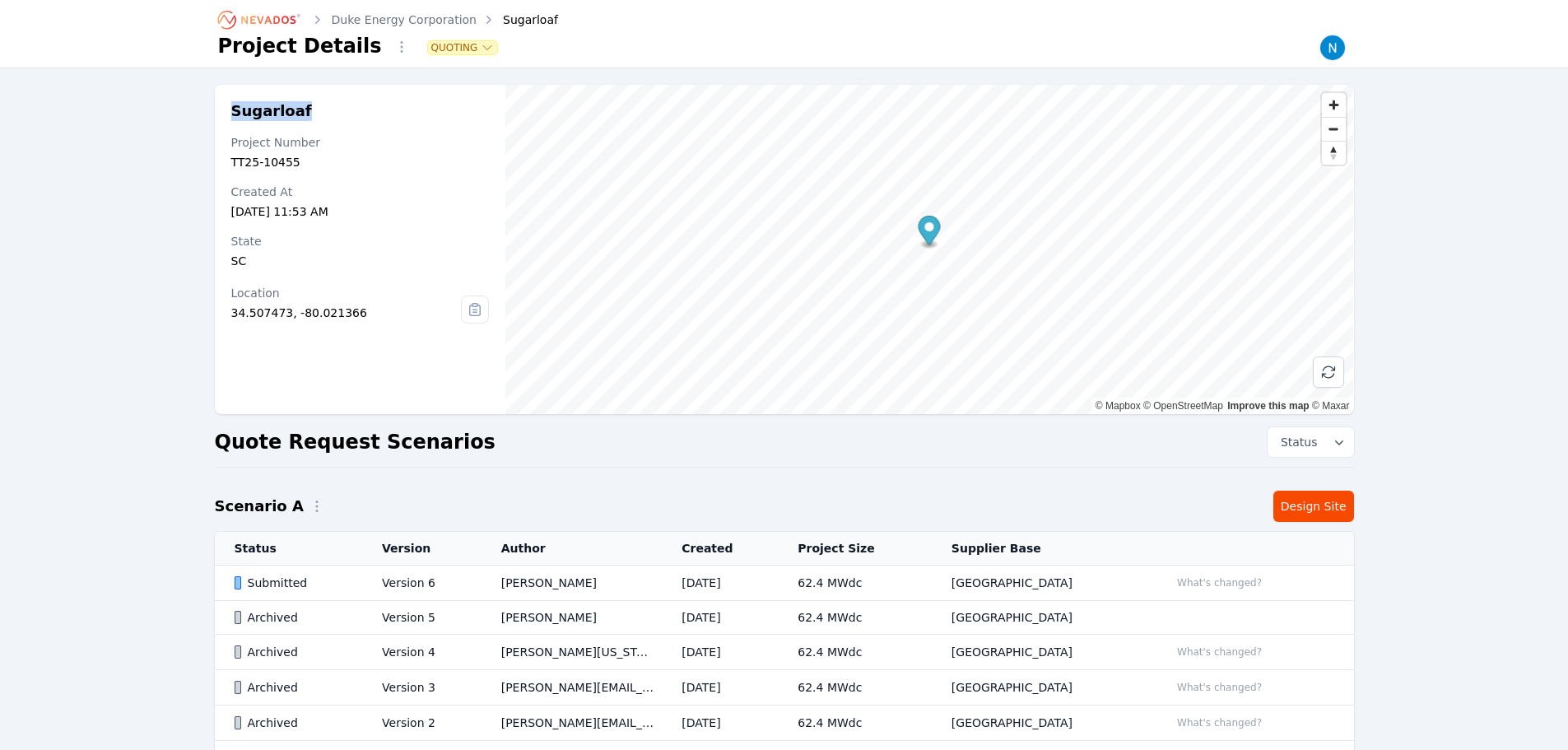
click at [226, 116] on div "Sugarloaf Project Number TT25-10455 Created At [DATE] 11:53 AM State [US_STATE]…" at bounding box center [360, 250] width 291 height 330
click at [29, 253] on div "Sugarloaf Project Number TT25-10455 Created At [DATE] 11:53 AM State [US_STATE]…" at bounding box center [784, 438] width 1568 height 738
click at [313, 578] on div "Submitted" at bounding box center [294, 582] width 120 height 16
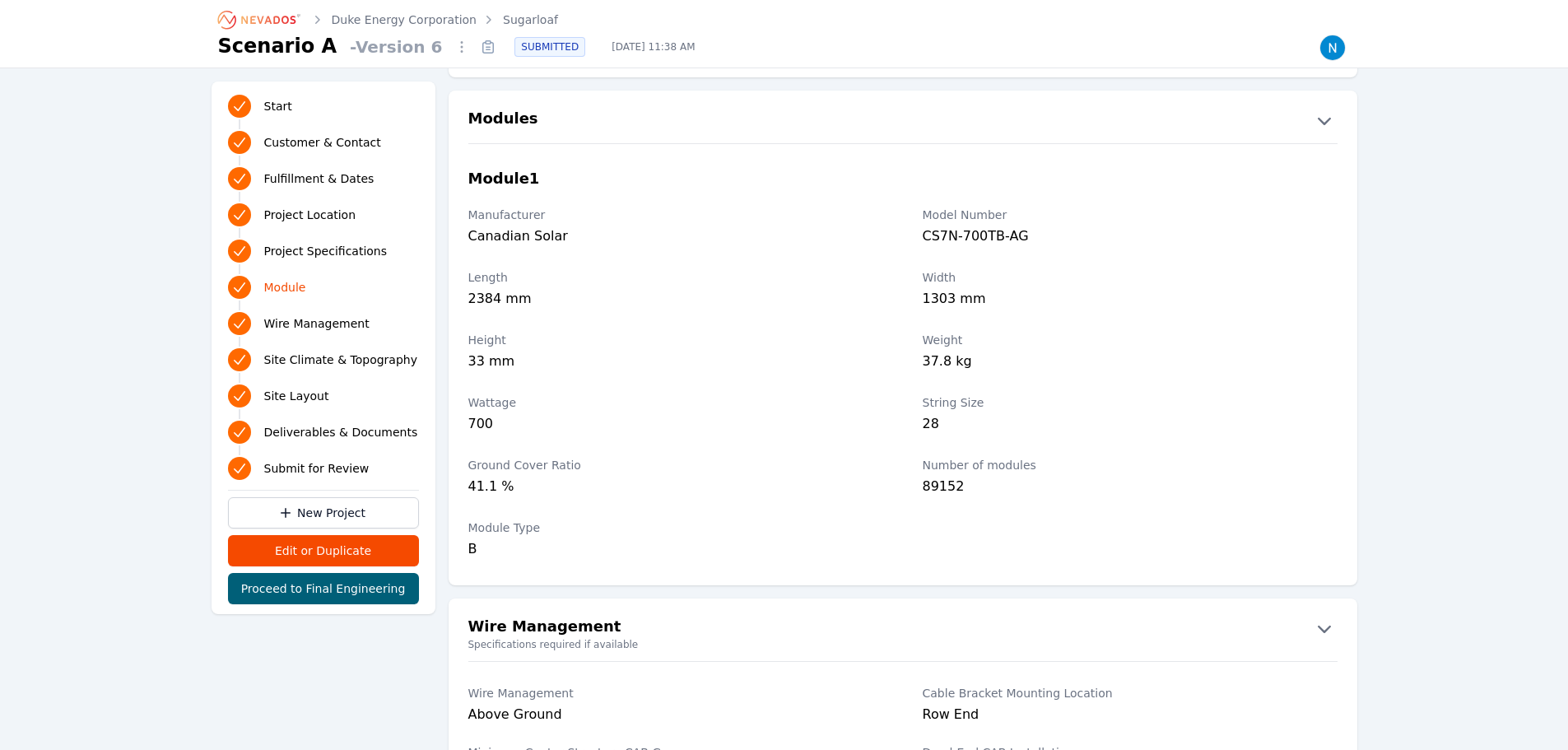
scroll to position [1811, 0]
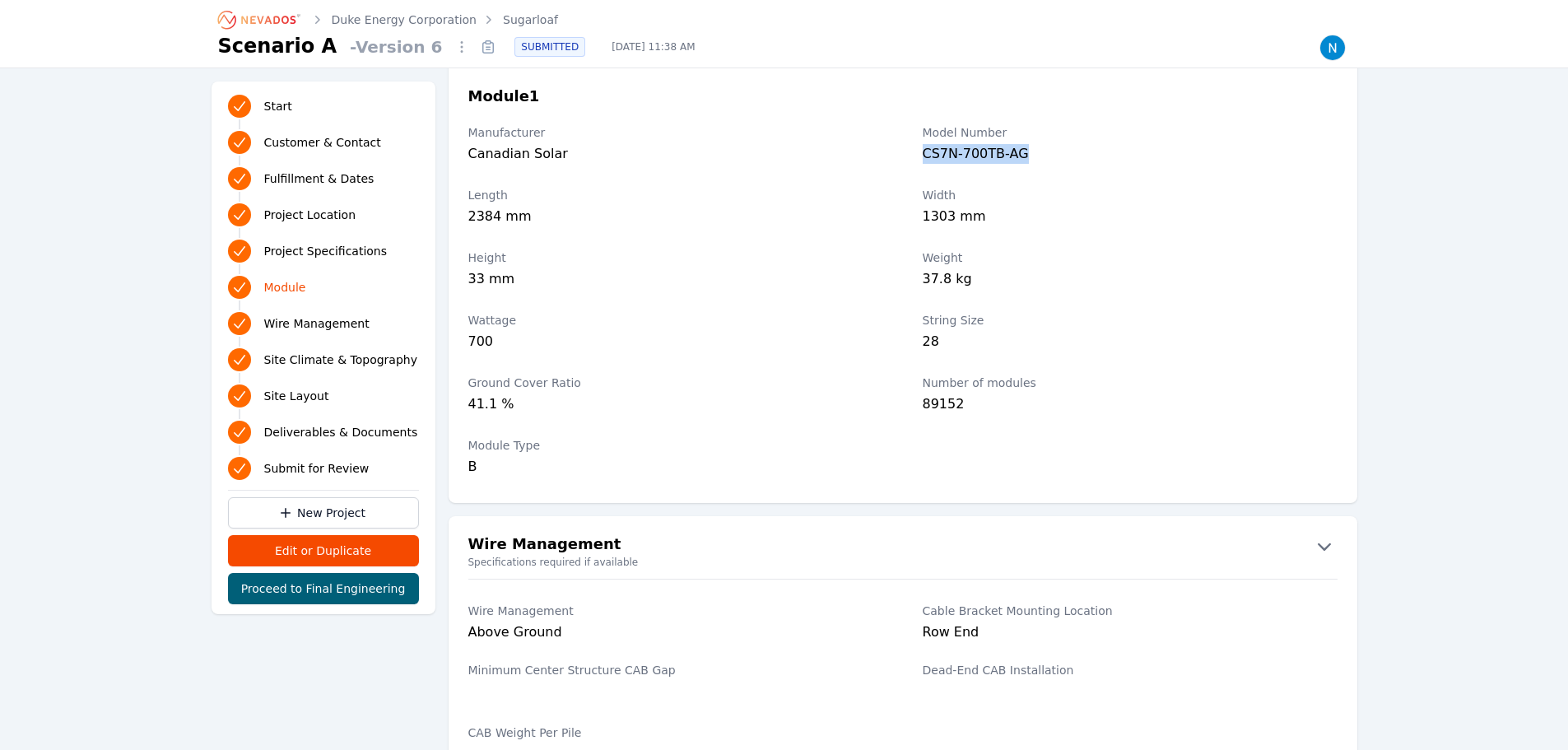
drag, startPoint x: 1040, startPoint y: 157, endPoint x: 917, endPoint y: 153, distance: 123.1
click at [917, 153] on div "Manufacturer Canadian Solar Model Number CS7N-700TB-AG" at bounding box center [902, 146] width 909 height 63
click at [1216, 274] on div "37.8 kg" at bounding box center [1129, 281] width 414 height 23
click at [1255, 84] on div "Module 1 Manufacturer Canadian Solar Model Number CS7N-700TB-AG Length 2384 mm …" at bounding box center [902, 274] width 909 height 426
